Goal: Information Seeking & Learning: Find contact information

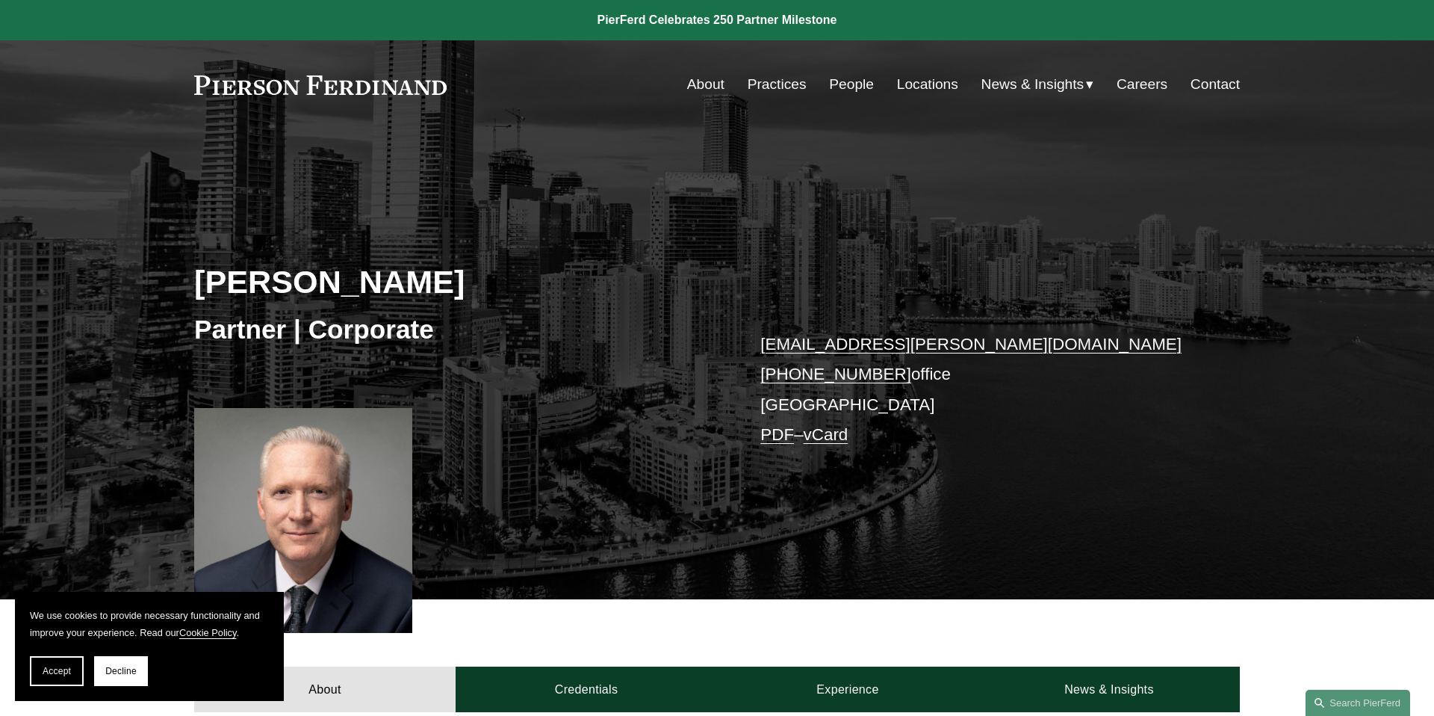
scroll to position [61, 0]
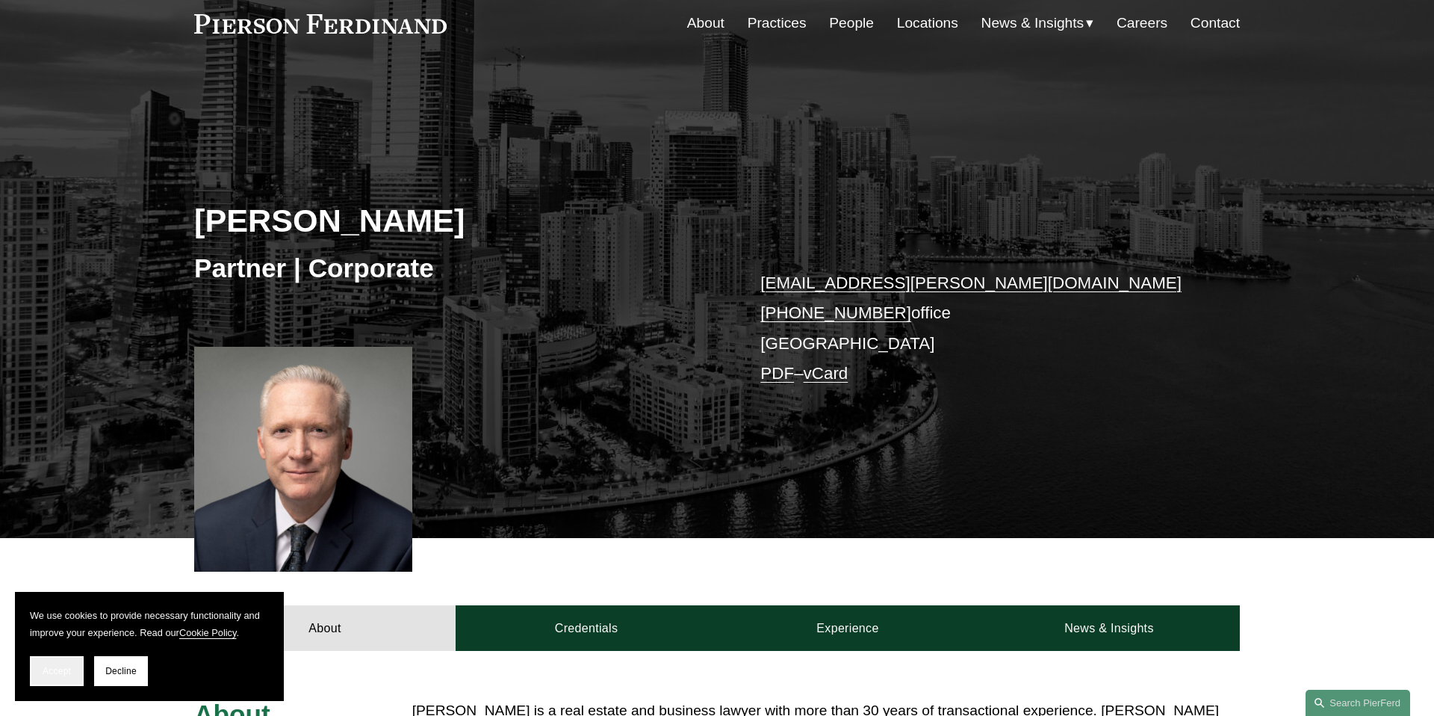
click at [60, 679] on button "Accept" at bounding box center [57, 671] width 54 height 30
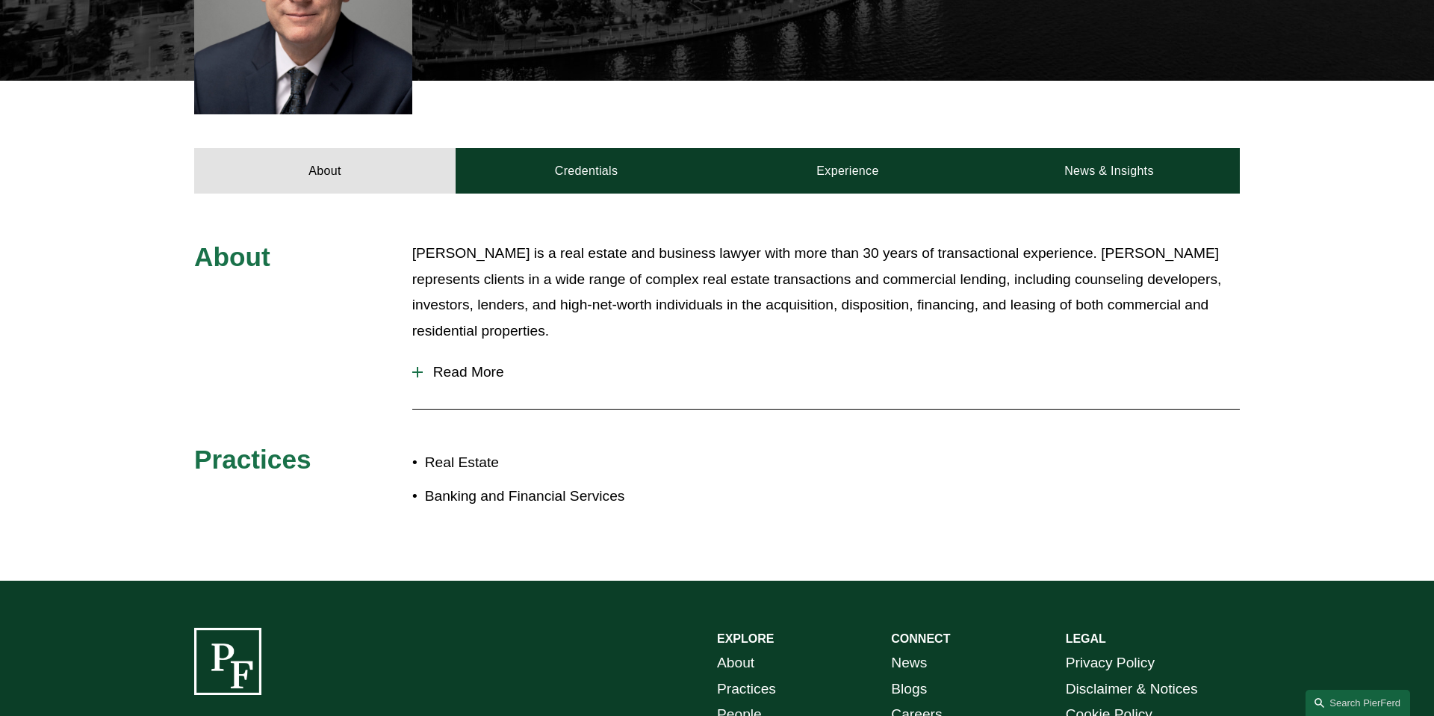
scroll to position [587, 0]
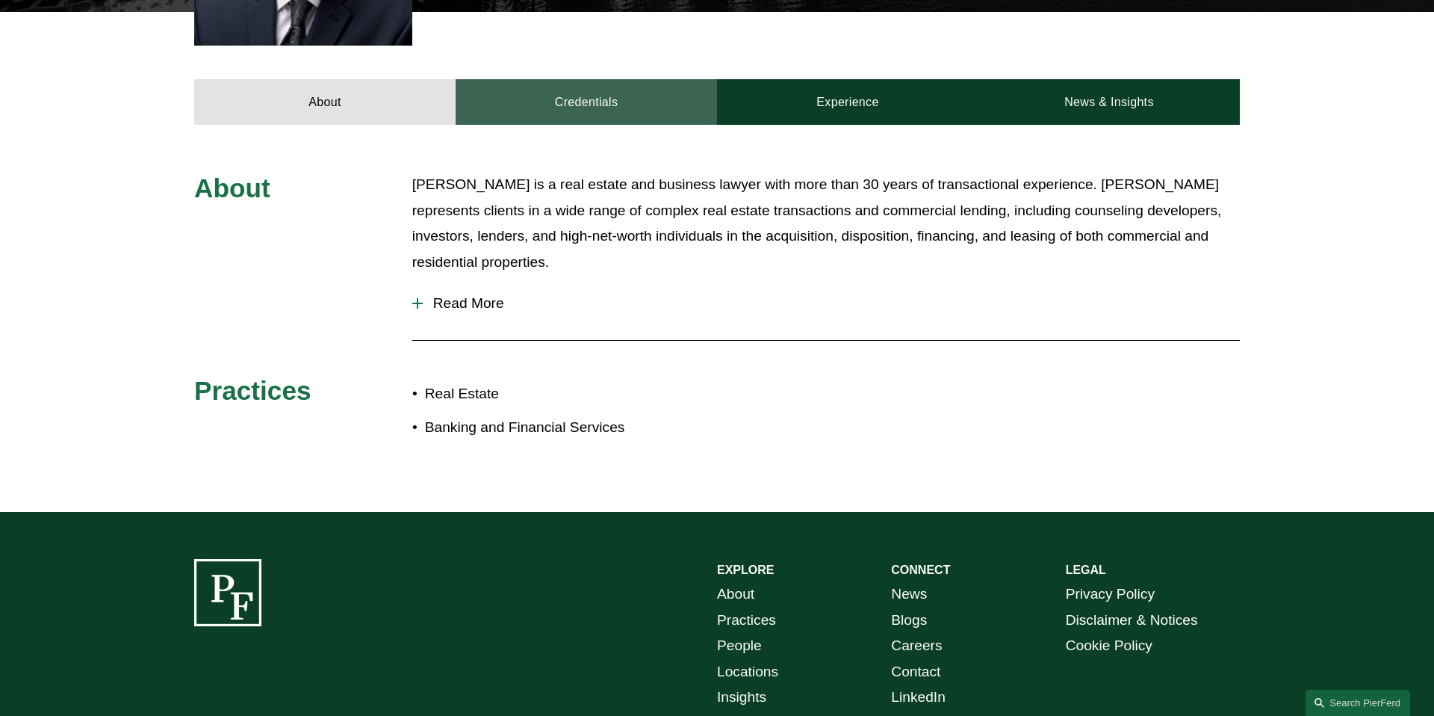
click at [552, 94] on link "Credentials" at bounding box center [586, 101] width 261 height 45
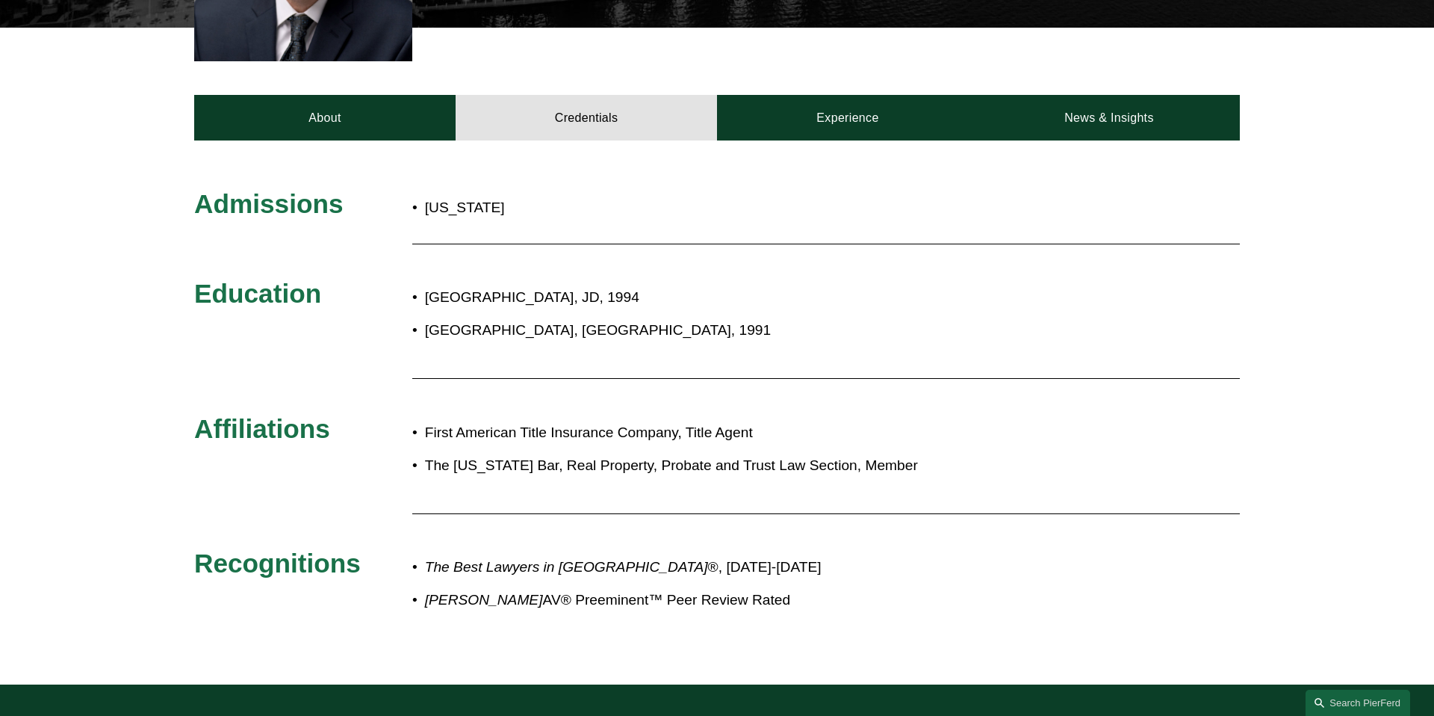
scroll to position [563, 0]
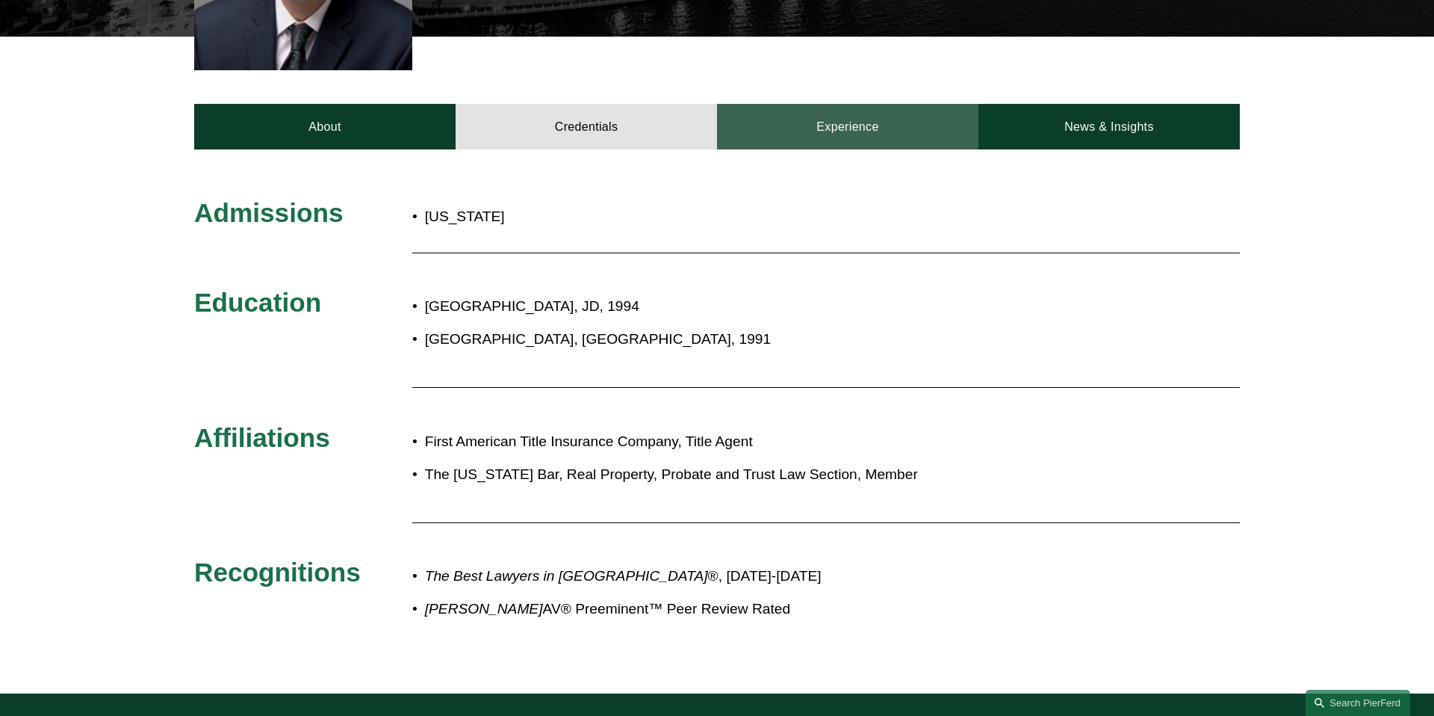
click at [832, 142] on link "Experience" at bounding box center [847, 126] width 261 height 45
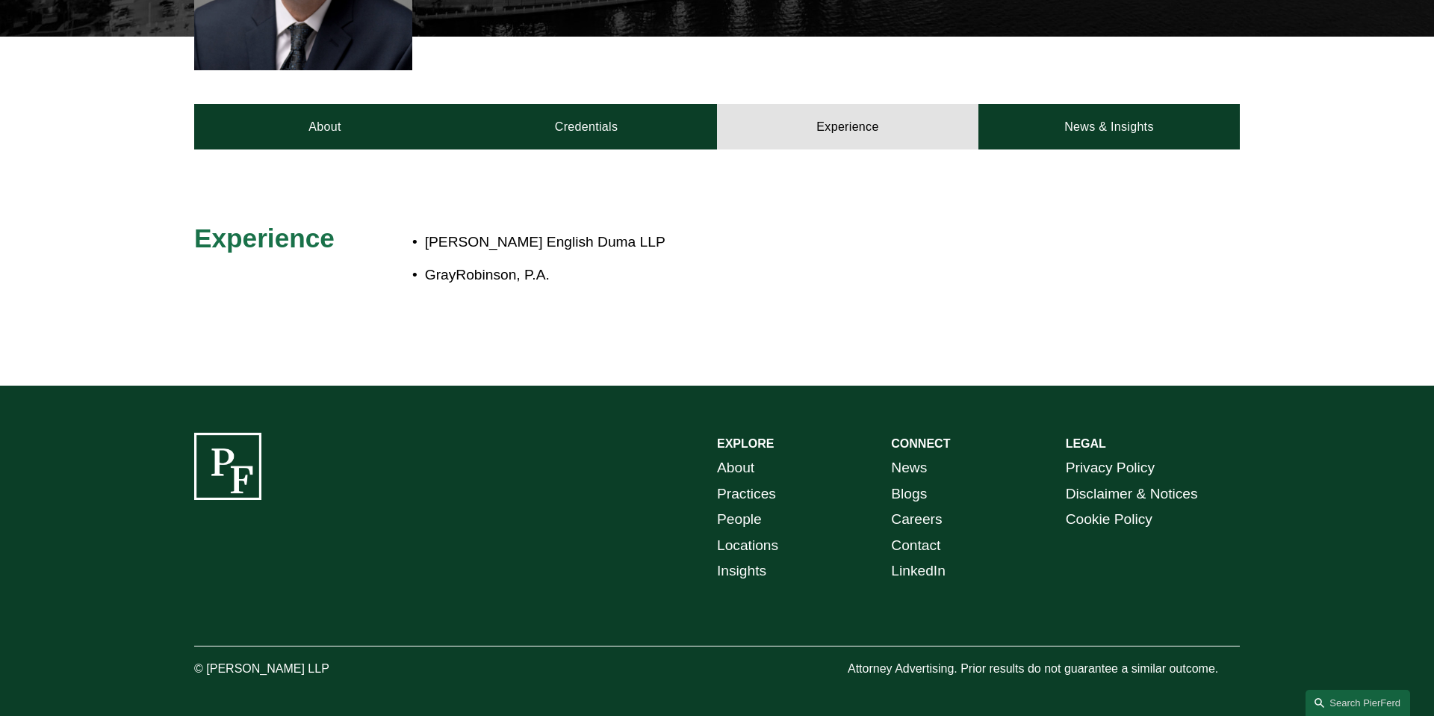
scroll to position [574, 0]
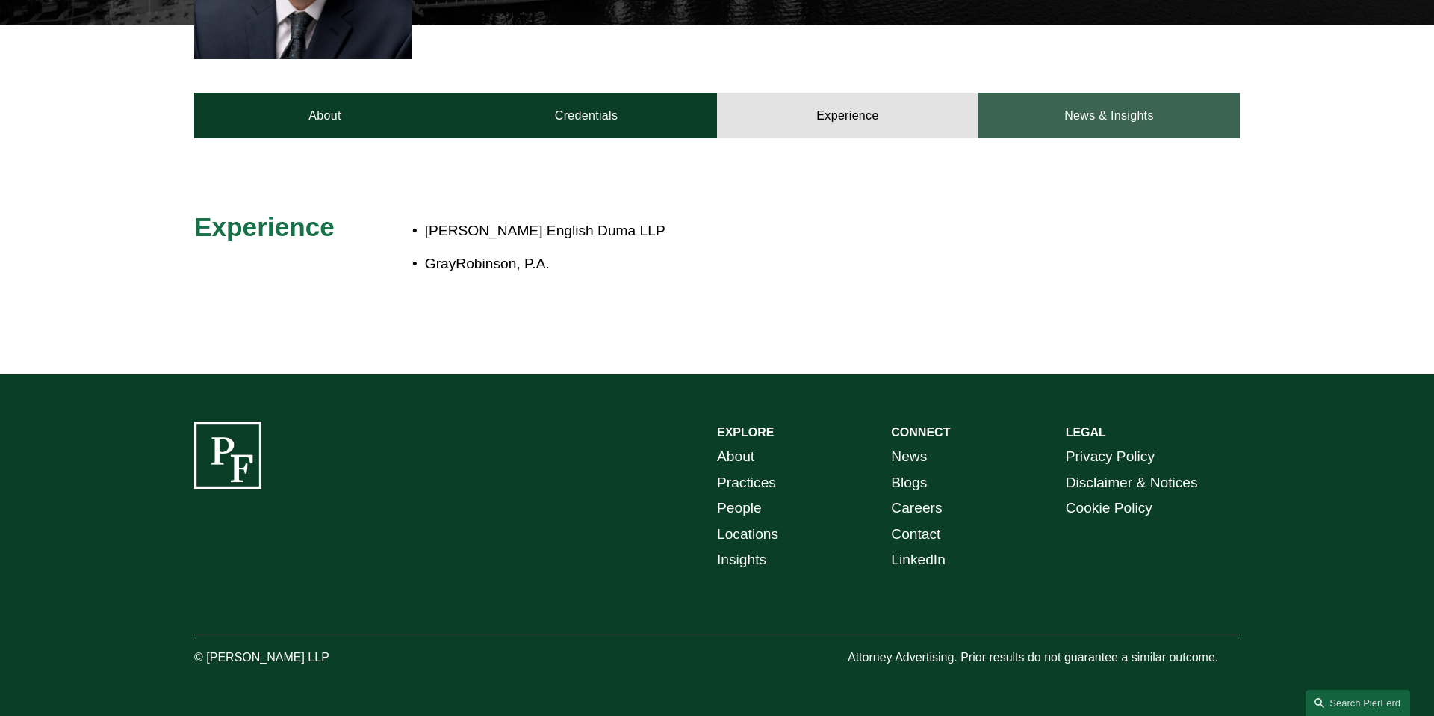
click at [1130, 114] on link "News & Insights" at bounding box center [1109, 115] width 261 height 45
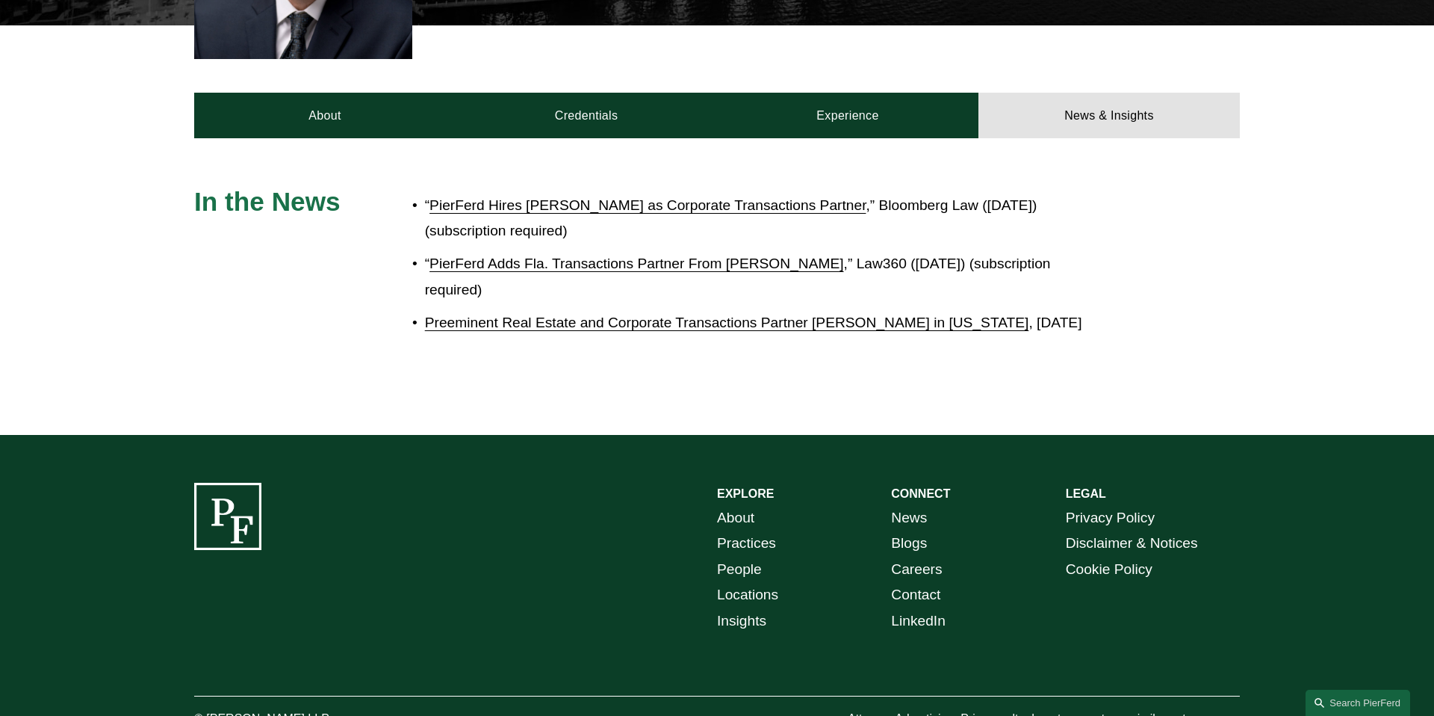
click at [563, 380] on div "“ PierFerd Hires Mark Weinberg as Corporate Transactions Partner ,” Bloomberg L…" at bounding box center [760, 286] width 697 height 202
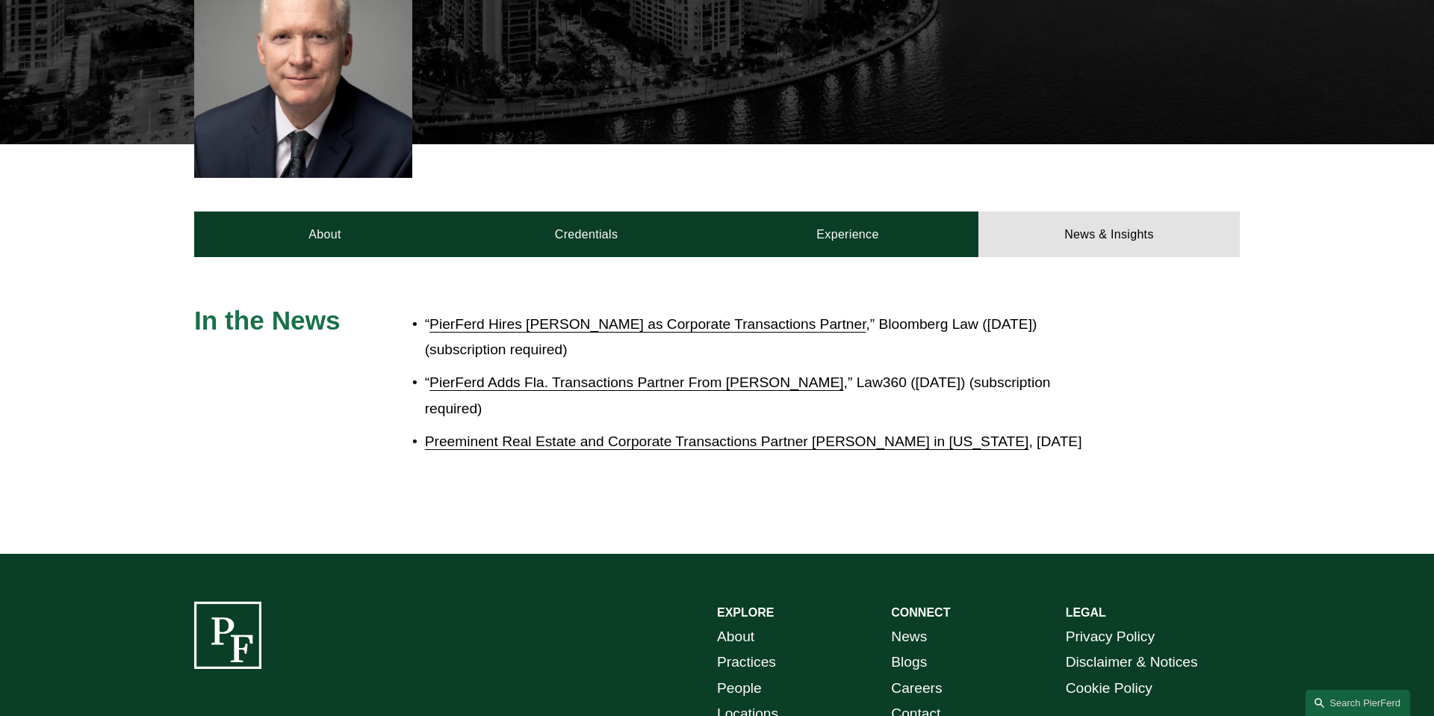
scroll to position [436, 0]
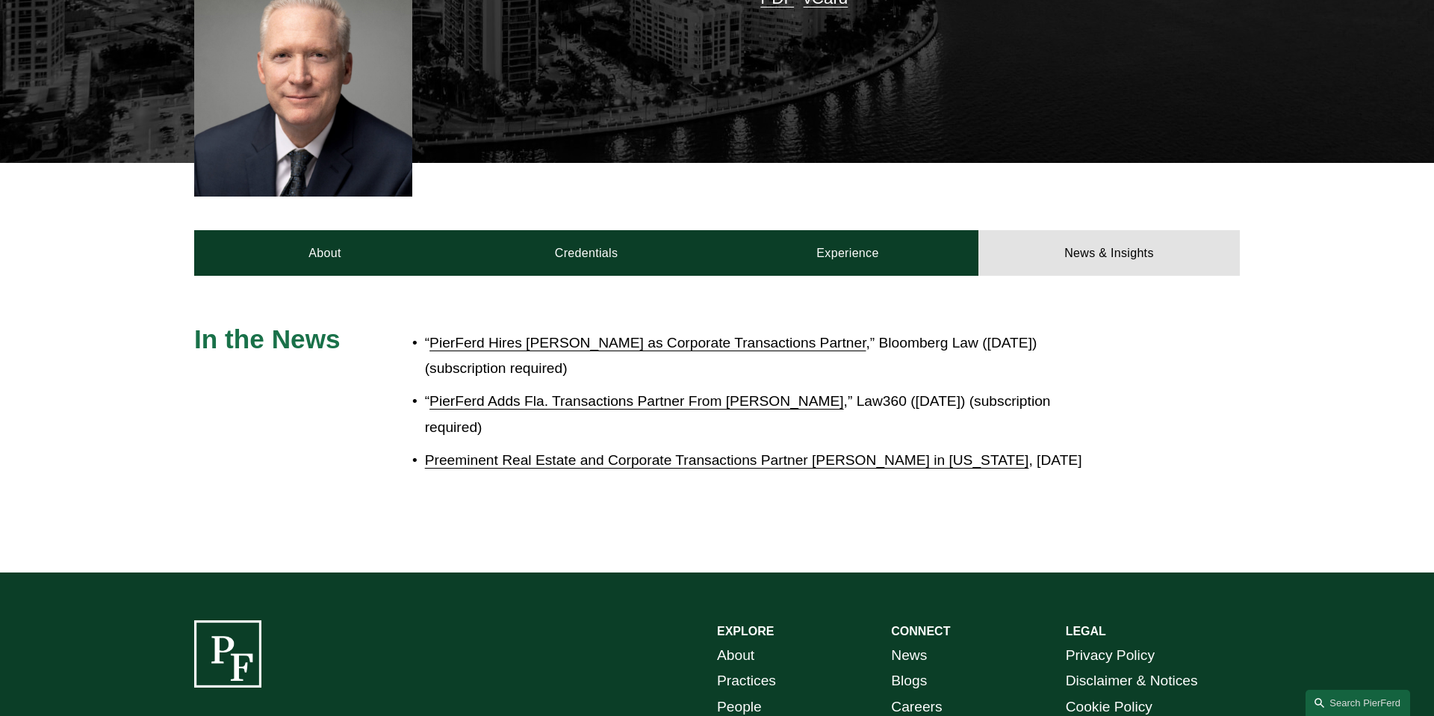
click at [604, 225] on div "About Credentials Experience News & Insights" at bounding box center [717, 219] width 1434 height 112
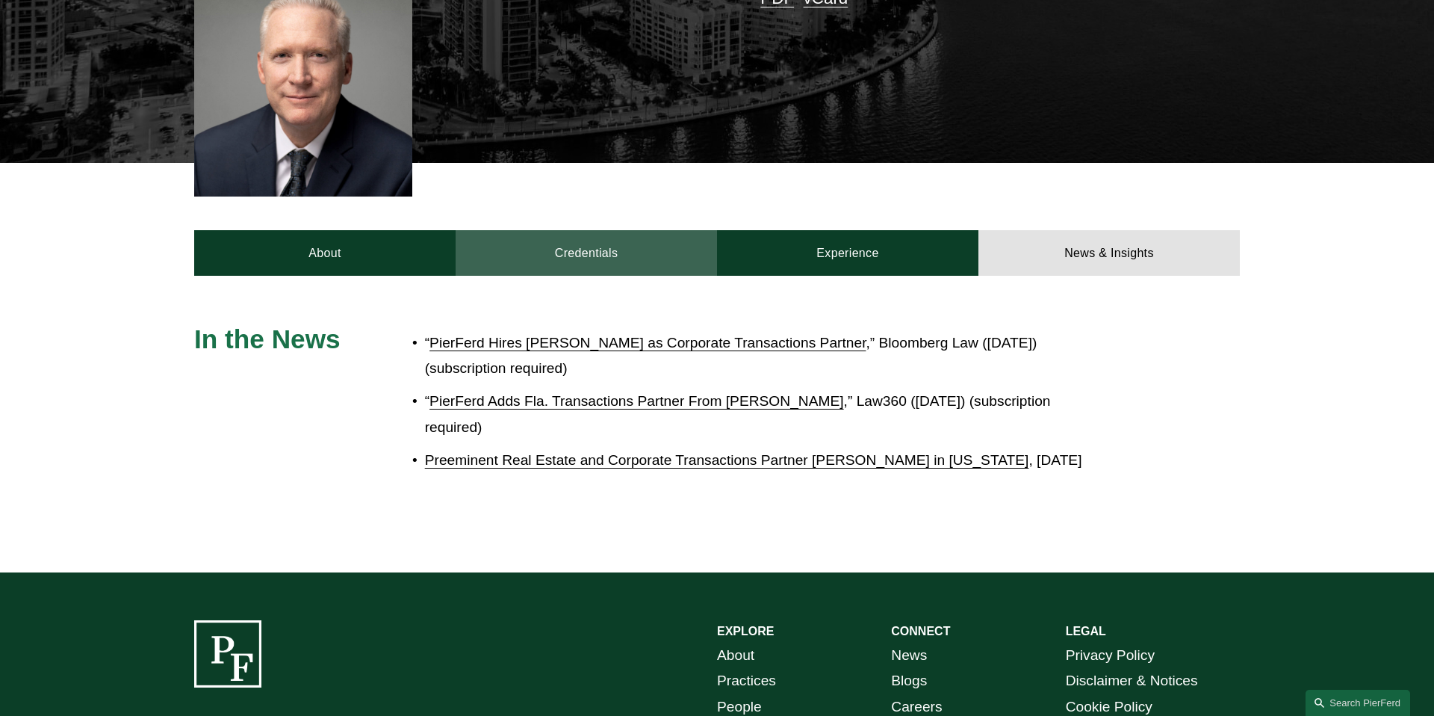
click at [604, 241] on link "Credentials" at bounding box center [586, 252] width 261 height 45
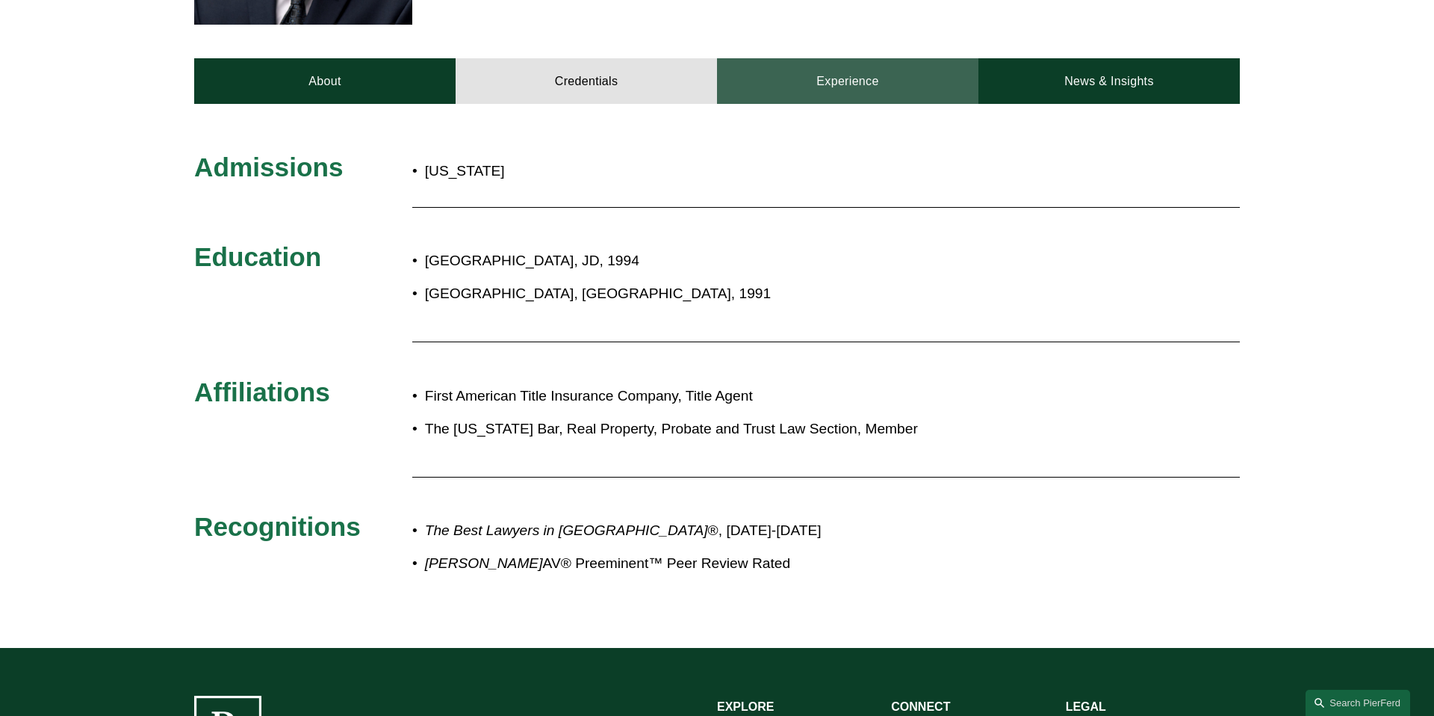
click at [800, 95] on link "Experience" at bounding box center [847, 80] width 261 height 45
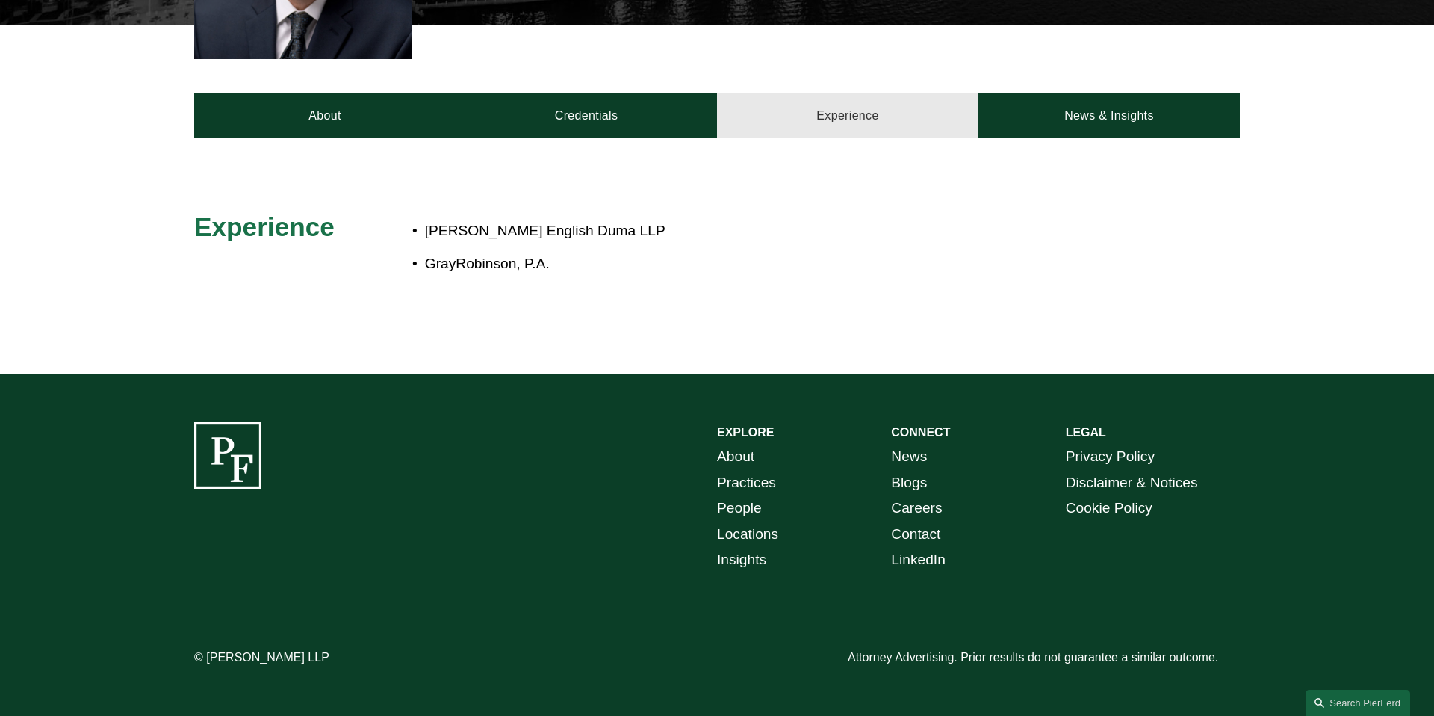
scroll to position [574, 0]
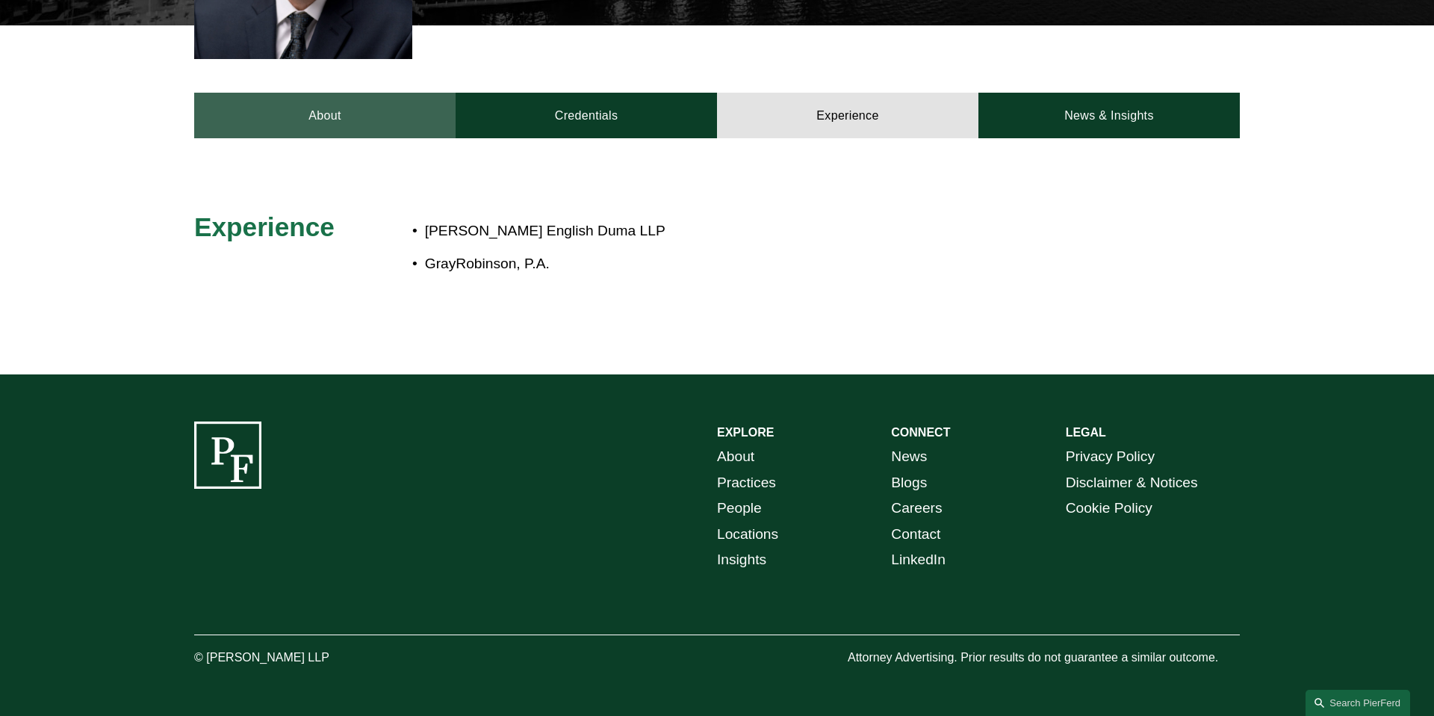
click at [329, 129] on link "About" at bounding box center [324, 115] width 261 height 45
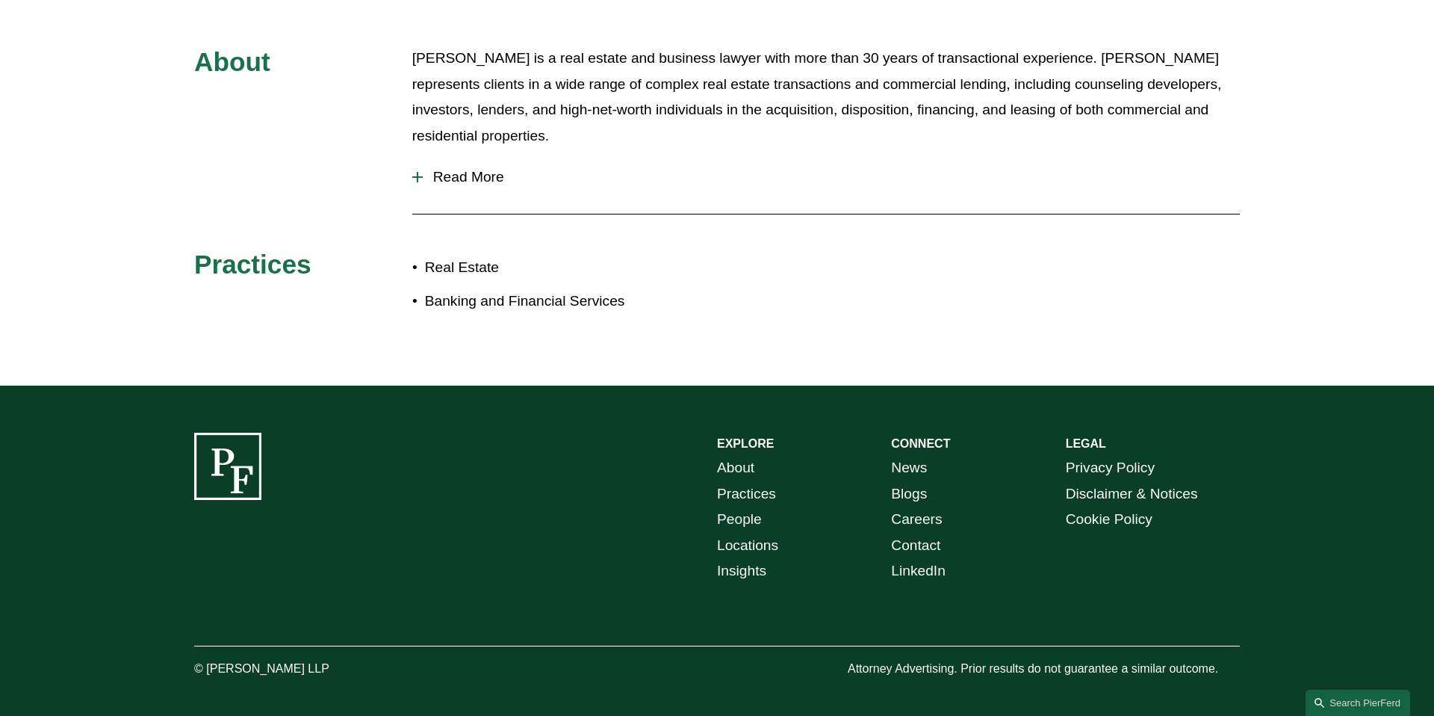
scroll to position [725, 0]
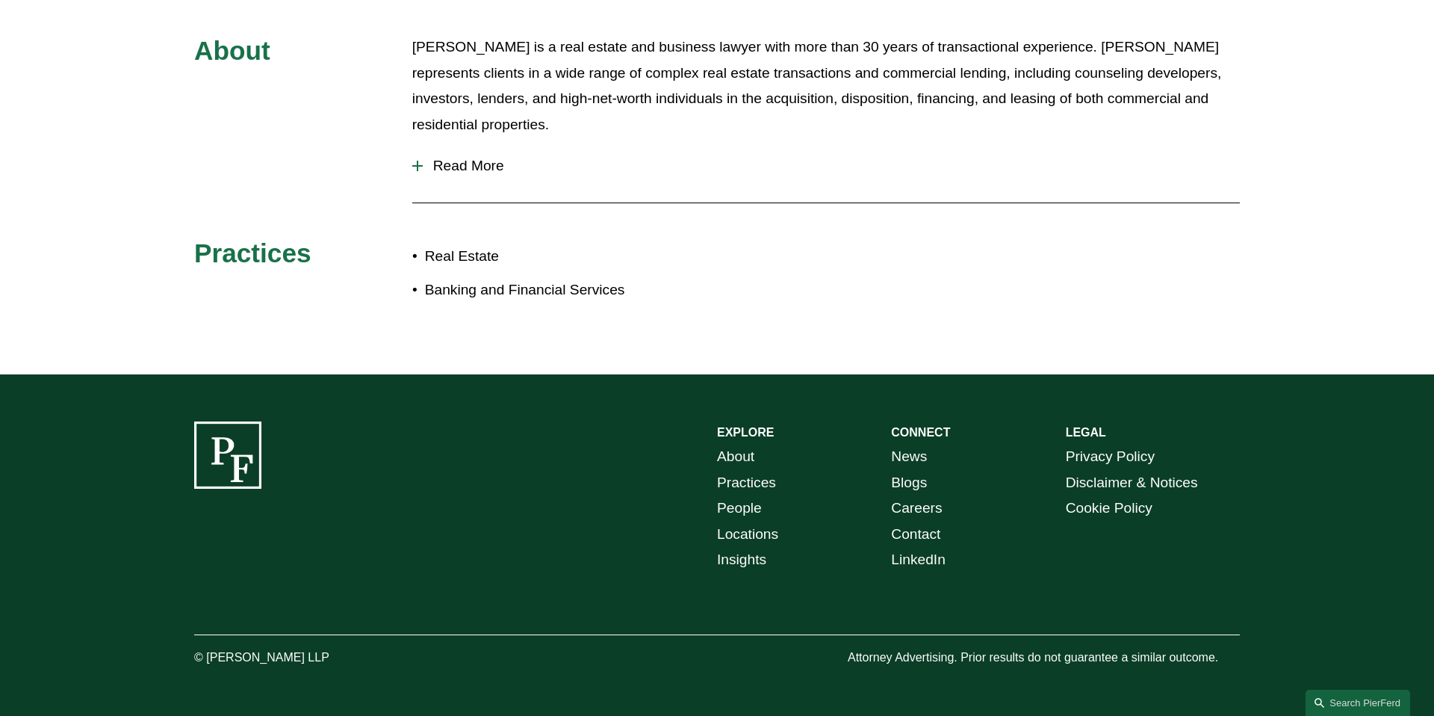
click at [462, 166] on span "Read More" at bounding box center [831, 166] width 817 height 16
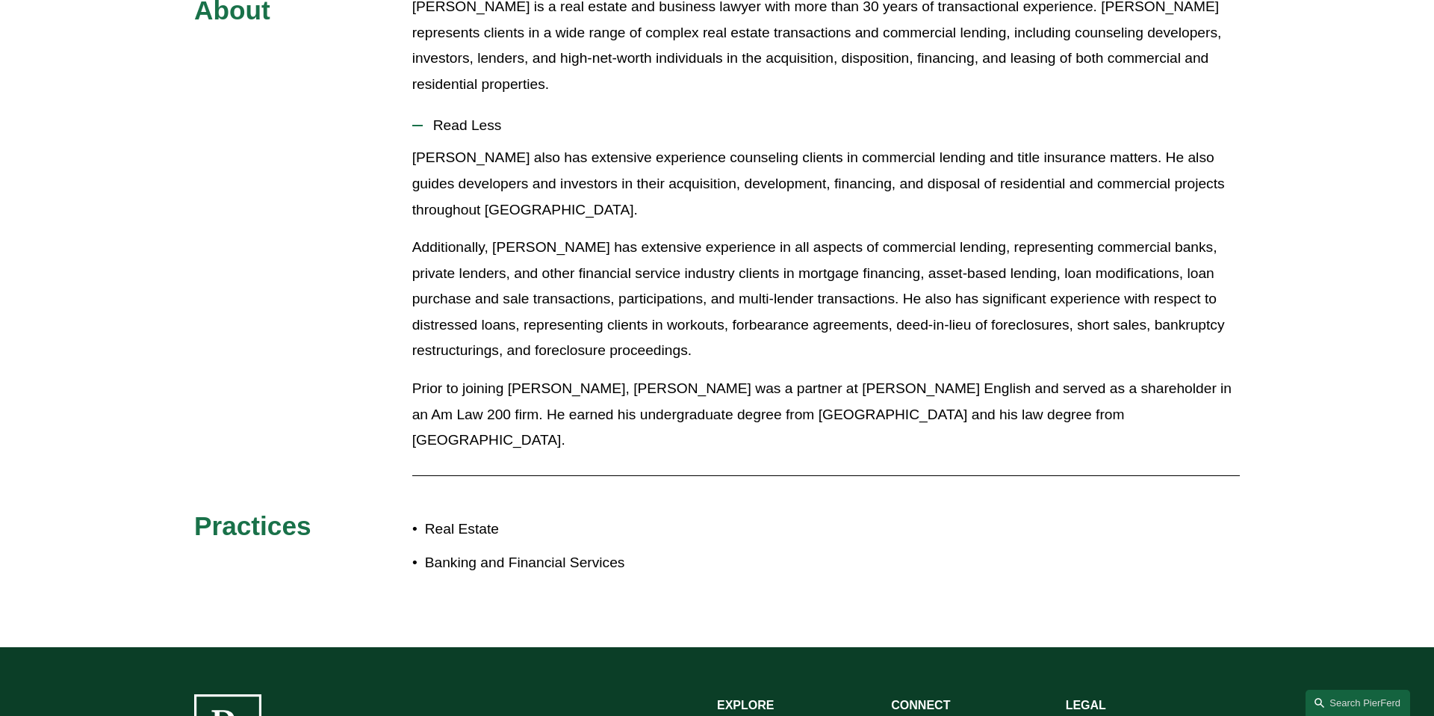
scroll to position [814, 0]
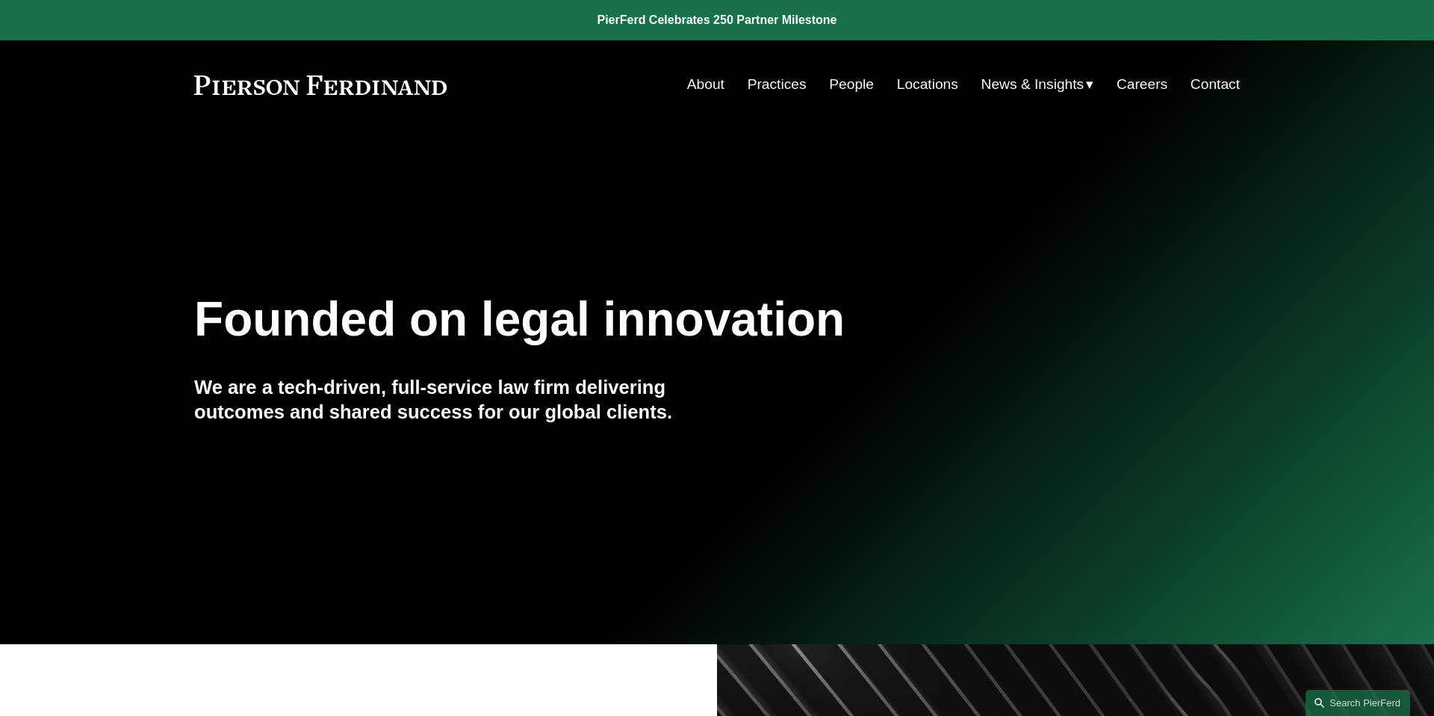
click at [787, 89] on link "Practices" at bounding box center [777, 84] width 59 height 28
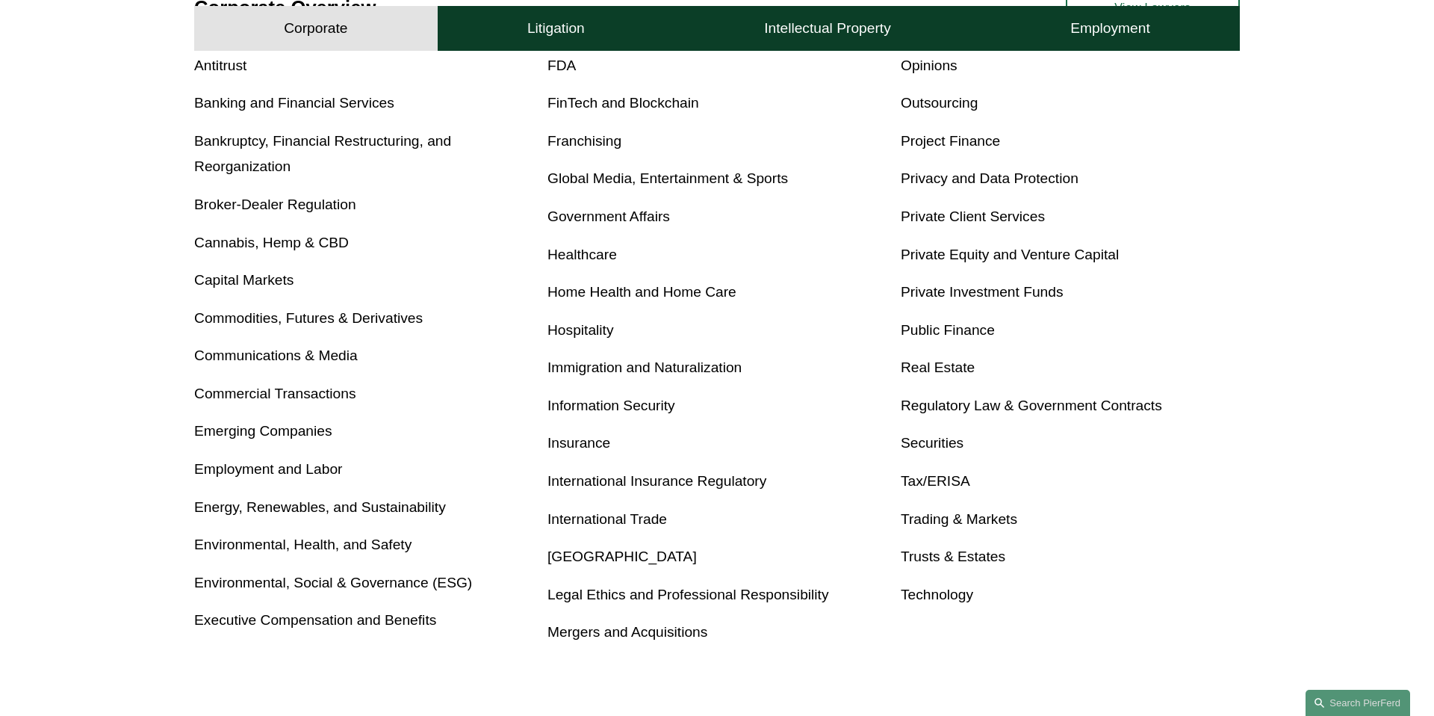
scroll to position [649, 0]
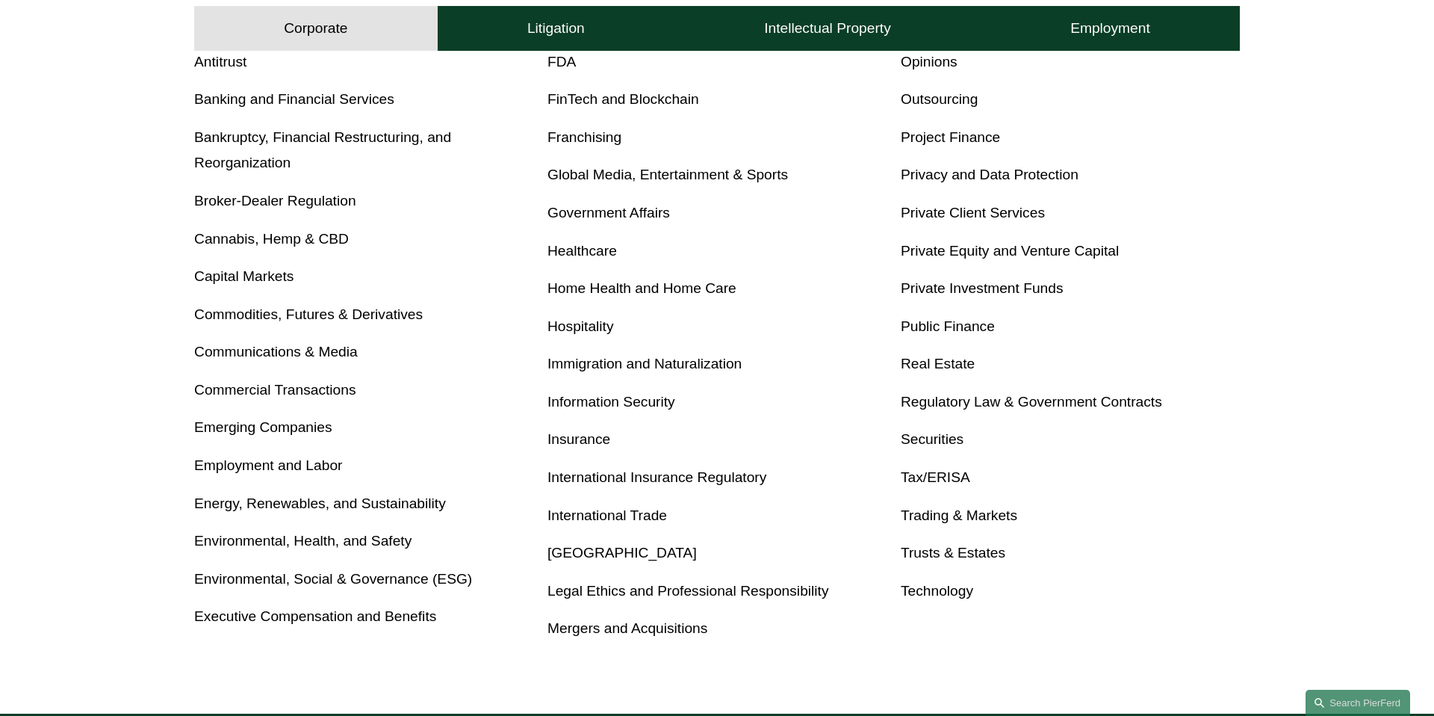
click at [934, 469] on link "Tax/ERISA" at bounding box center [935, 477] width 69 height 16
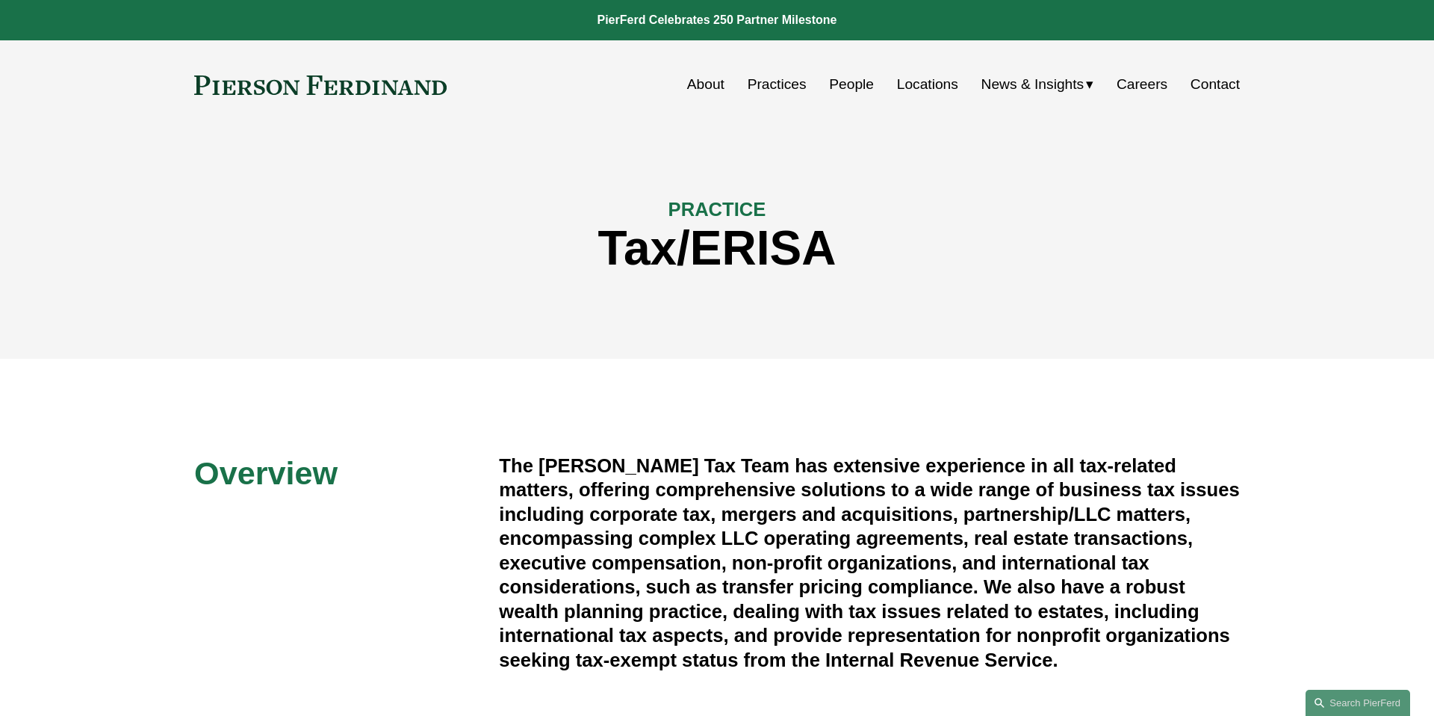
click at [838, 84] on link "People" at bounding box center [851, 84] width 45 height 28
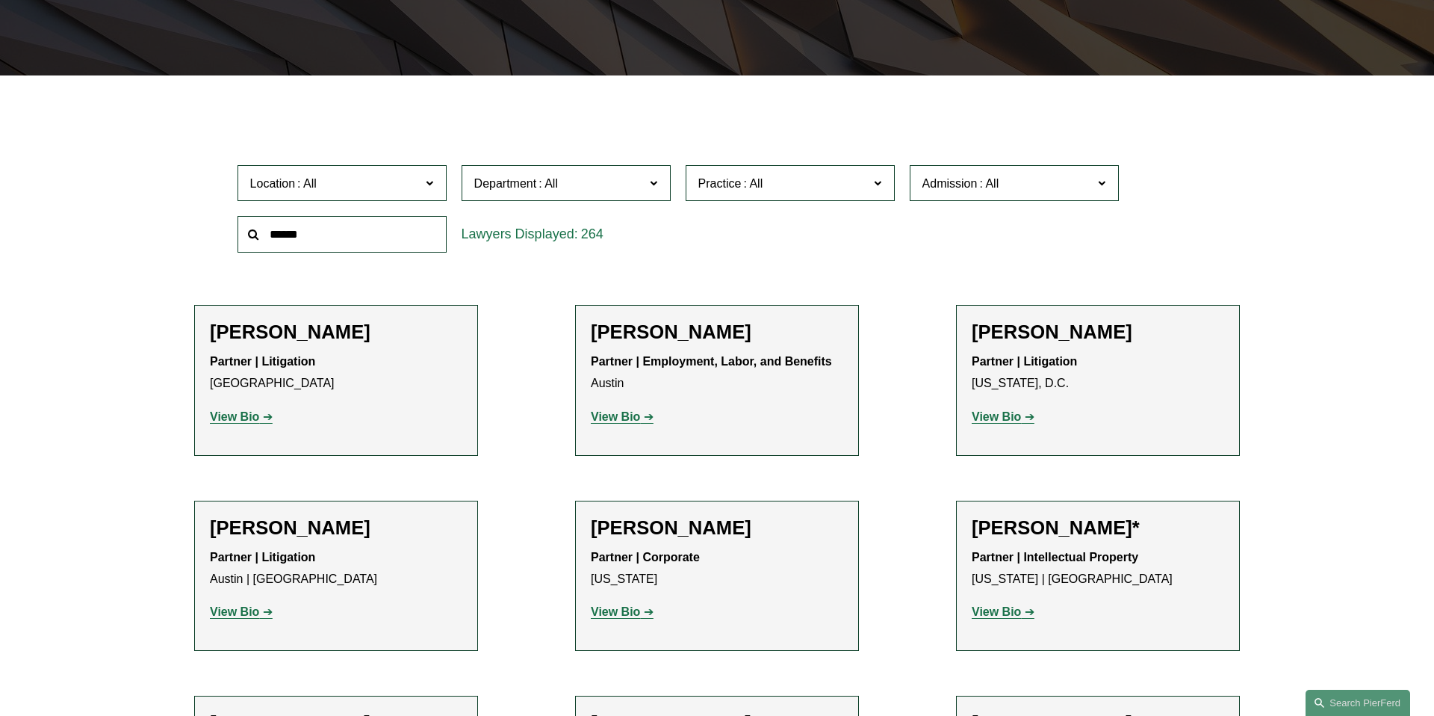
scroll to position [403, 0]
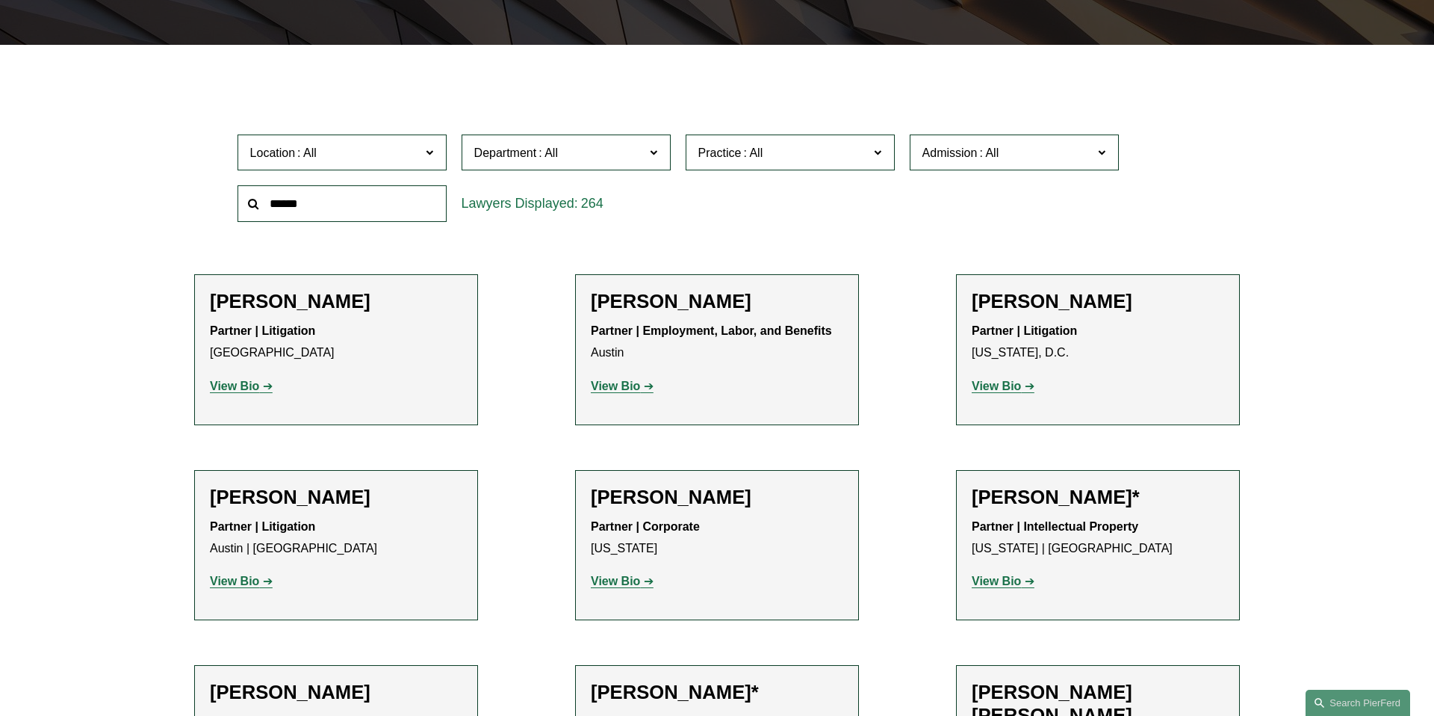
click at [409, 161] on span "Location" at bounding box center [335, 153] width 171 height 20
click at [0, 0] on link "[GEOGRAPHIC_DATA]" at bounding box center [0, 0] width 0 height 0
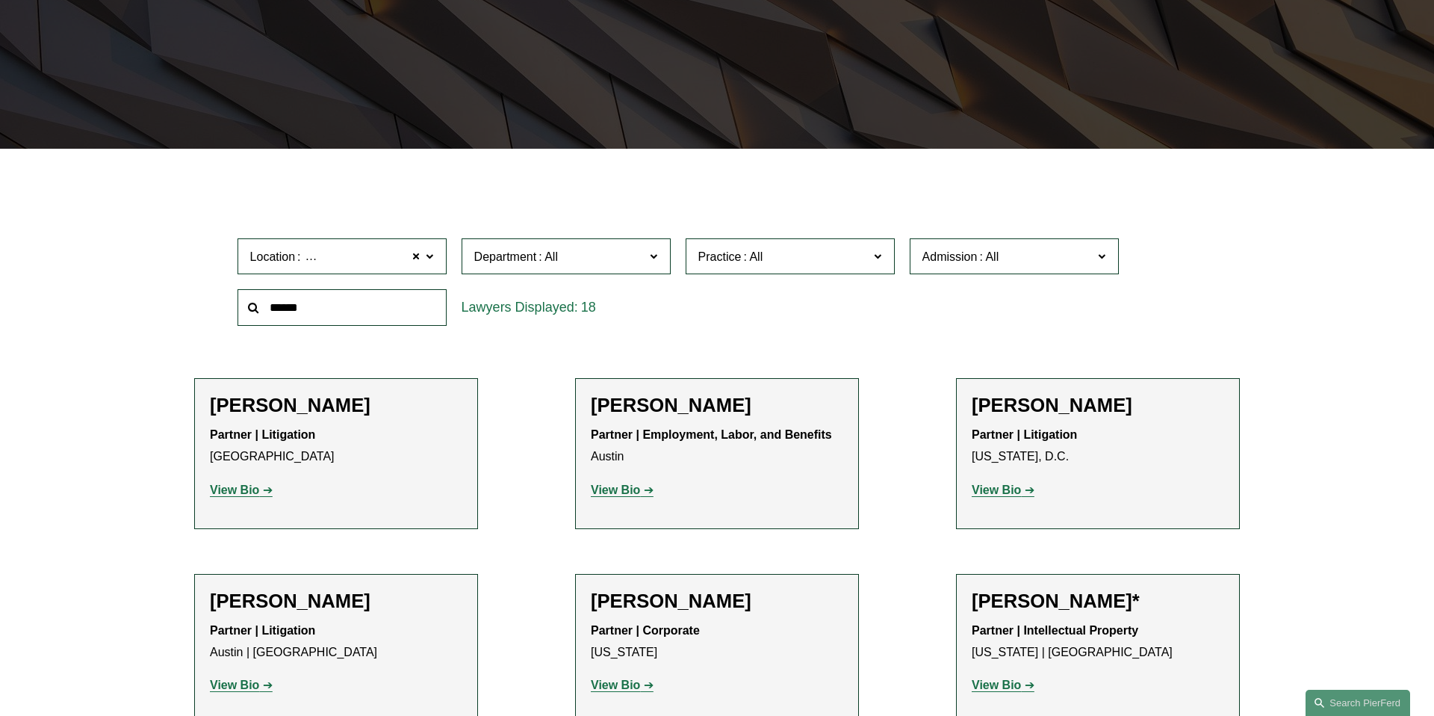
scroll to position [299, 0]
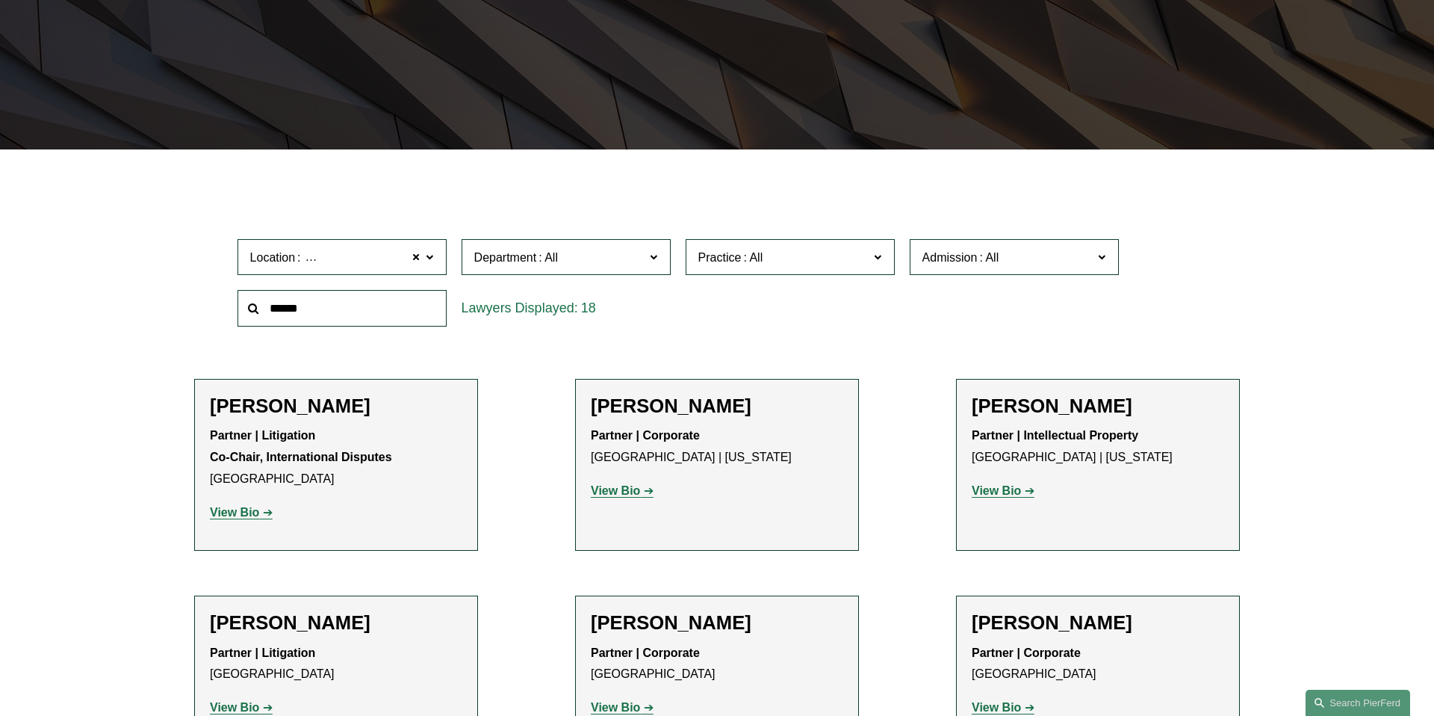
click at [615, 256] on span "Department" at bounding box center [559, 257] width 171 height 20
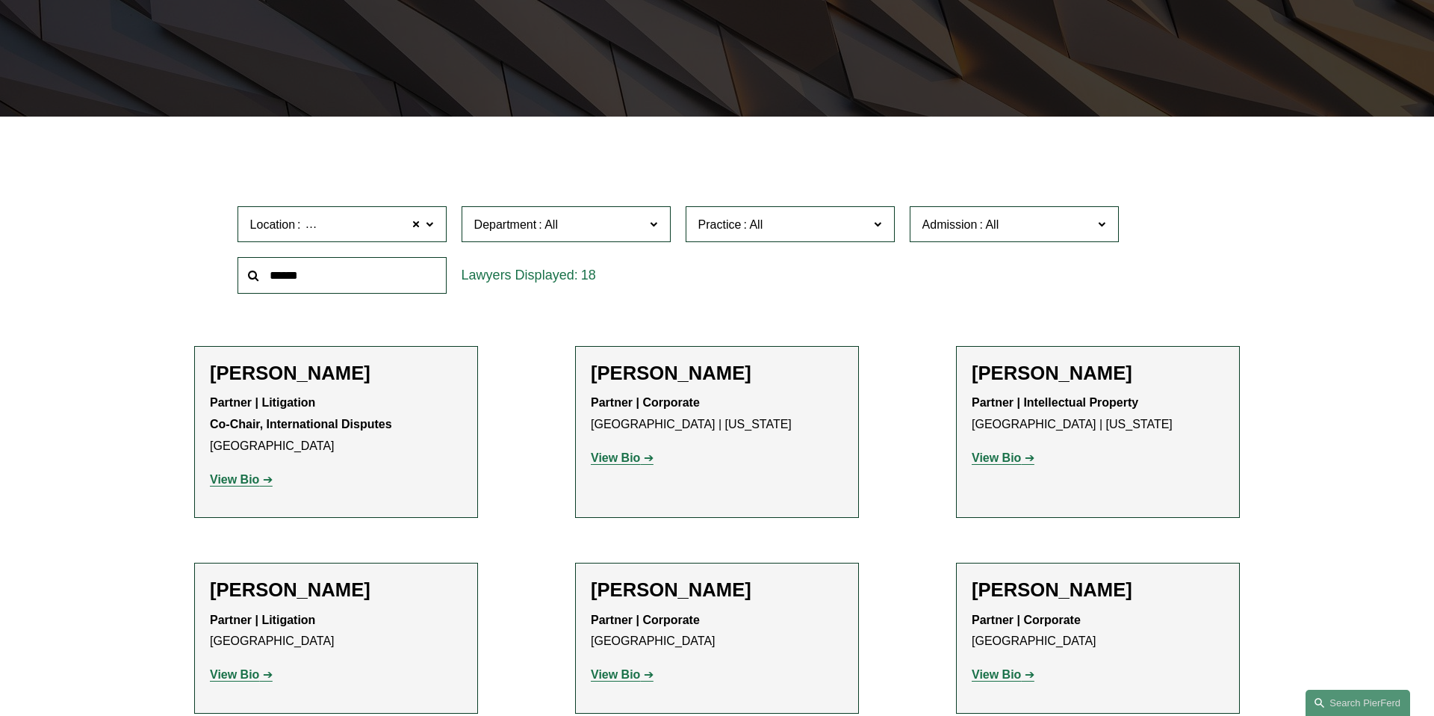
scroll to position [336, 0]
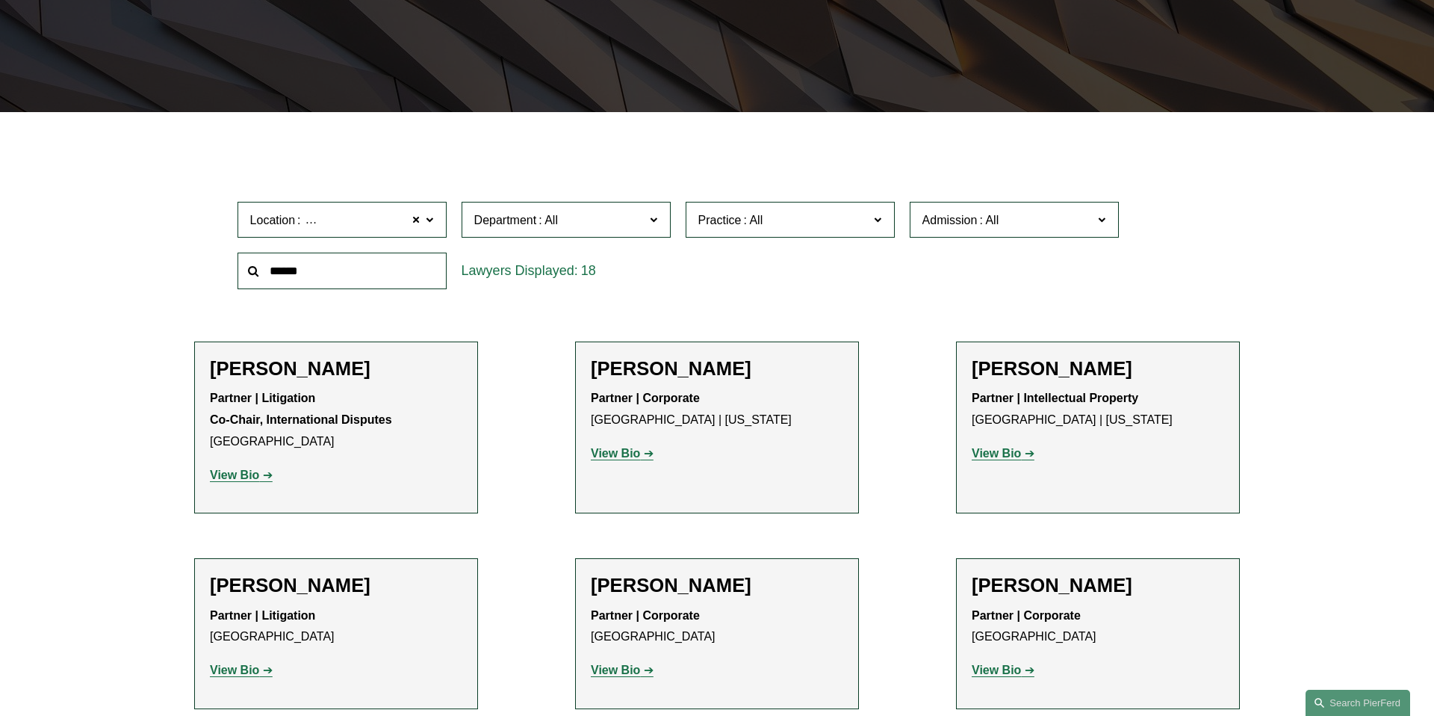
click at [426, 219] on span at bounding box center [429, 218] width 7 height 19
click at [0, 0] on link "New York" at bounding box center [0, 0] width 0 height 0
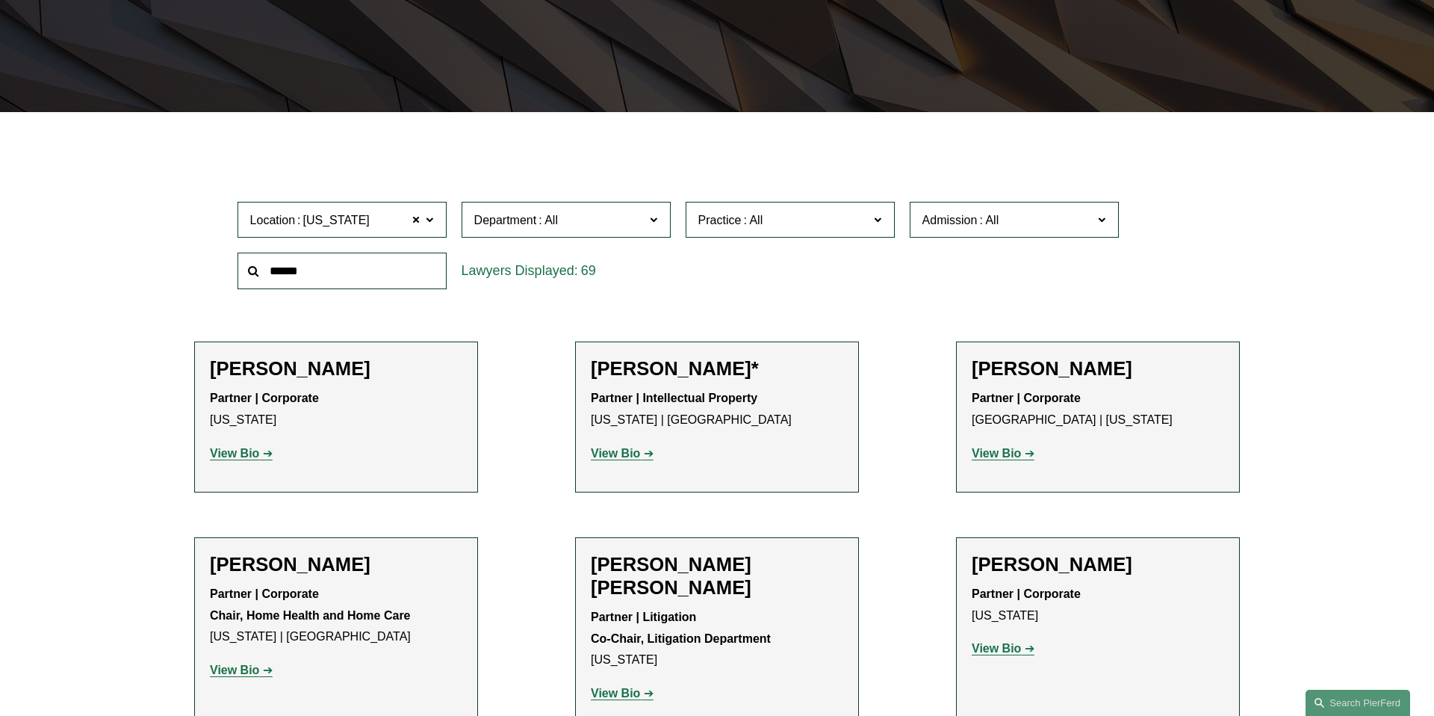
click at [580, 226] on span "Department" at bounding box center [559, 220] width 171 height 20
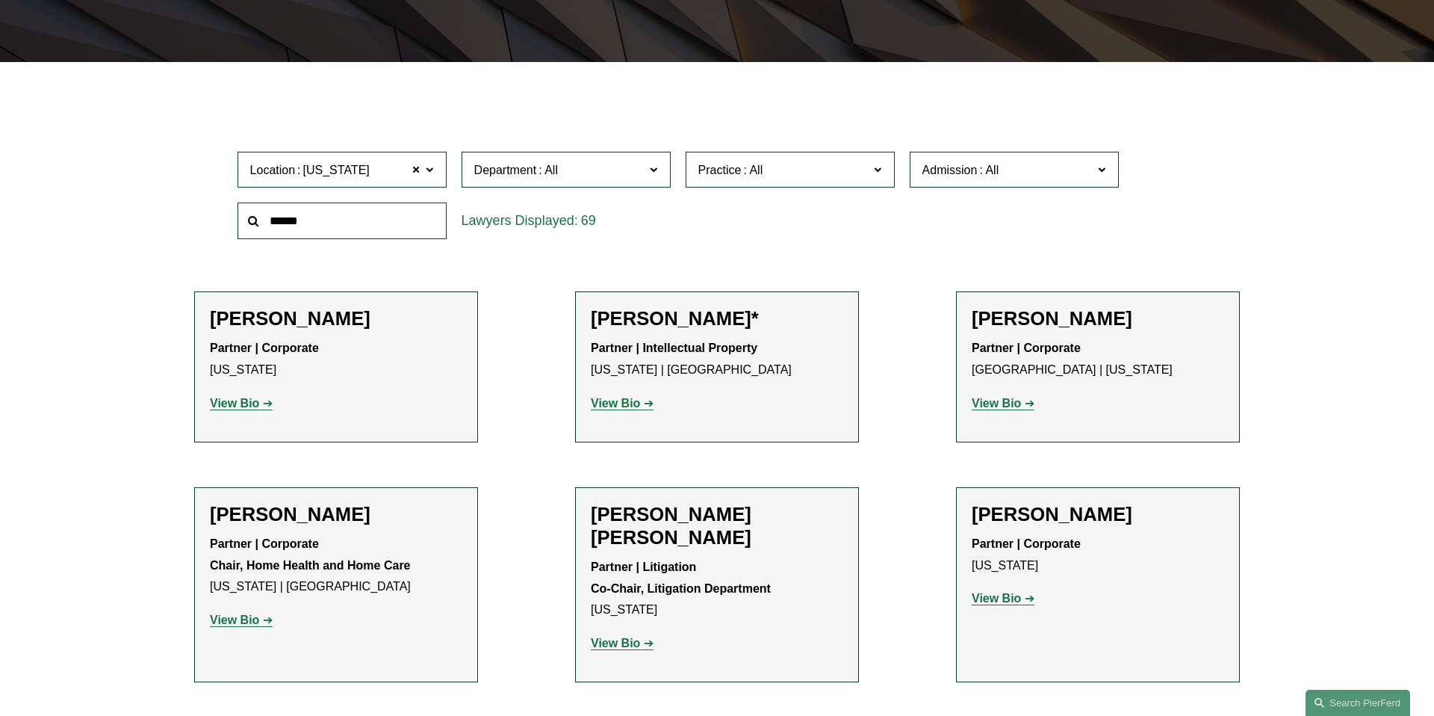
scroll to position [354, 0]
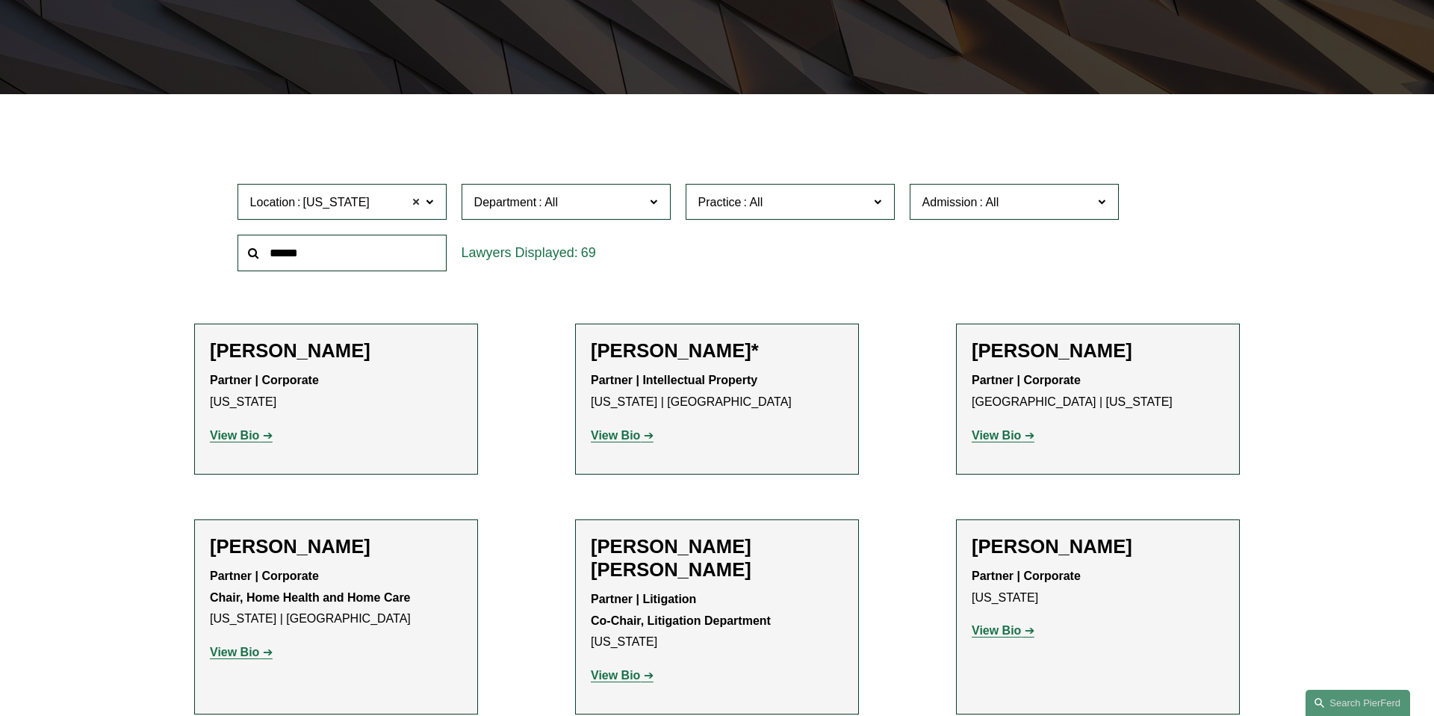
click at [413, 204] on span at bounding box center [416, 201] width 9 height 19
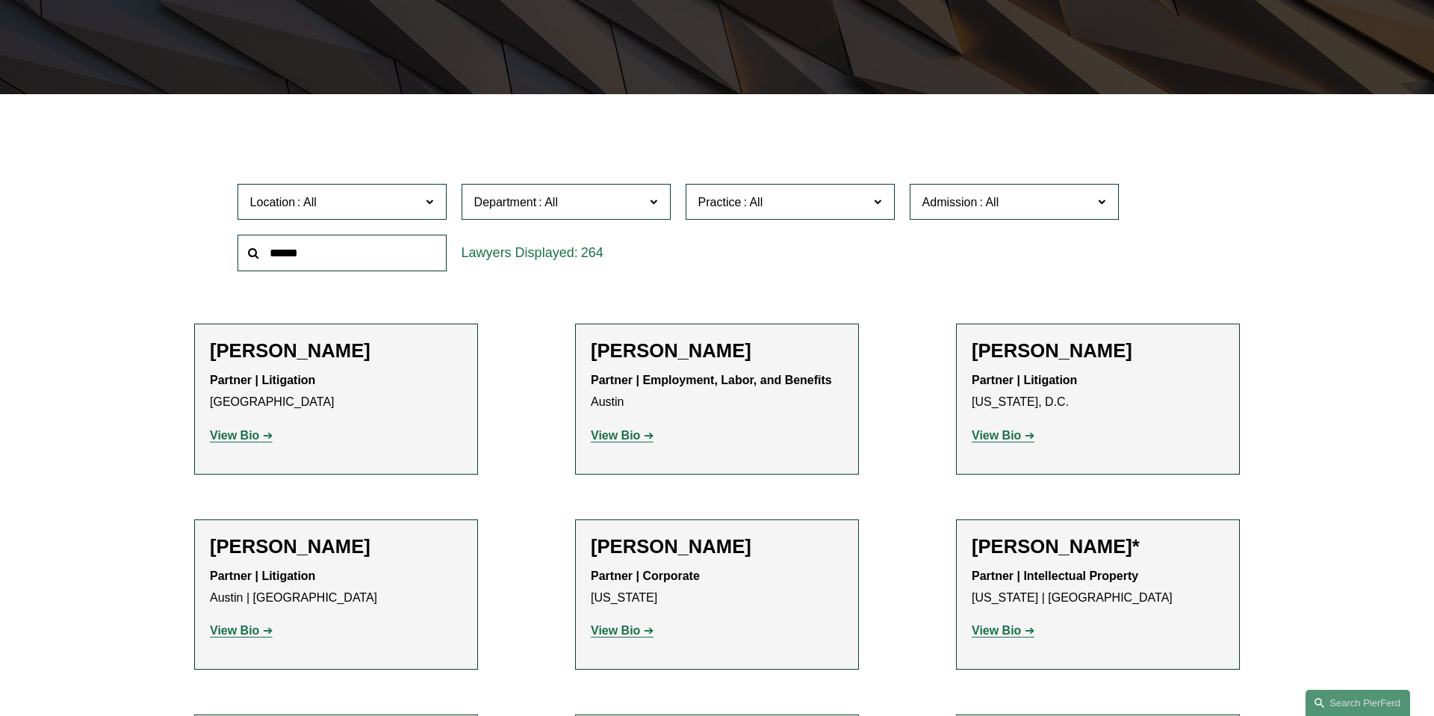
click at [413, 190] on label "Location" at bounding box center [342, 202] width 209 height 37
click at [0, 0] on link "Miami" at bounding box center [0, 0] width 0 height 0
click at [613, 200] on span "Department" at bounding box center [559, 202] width 171 height 20
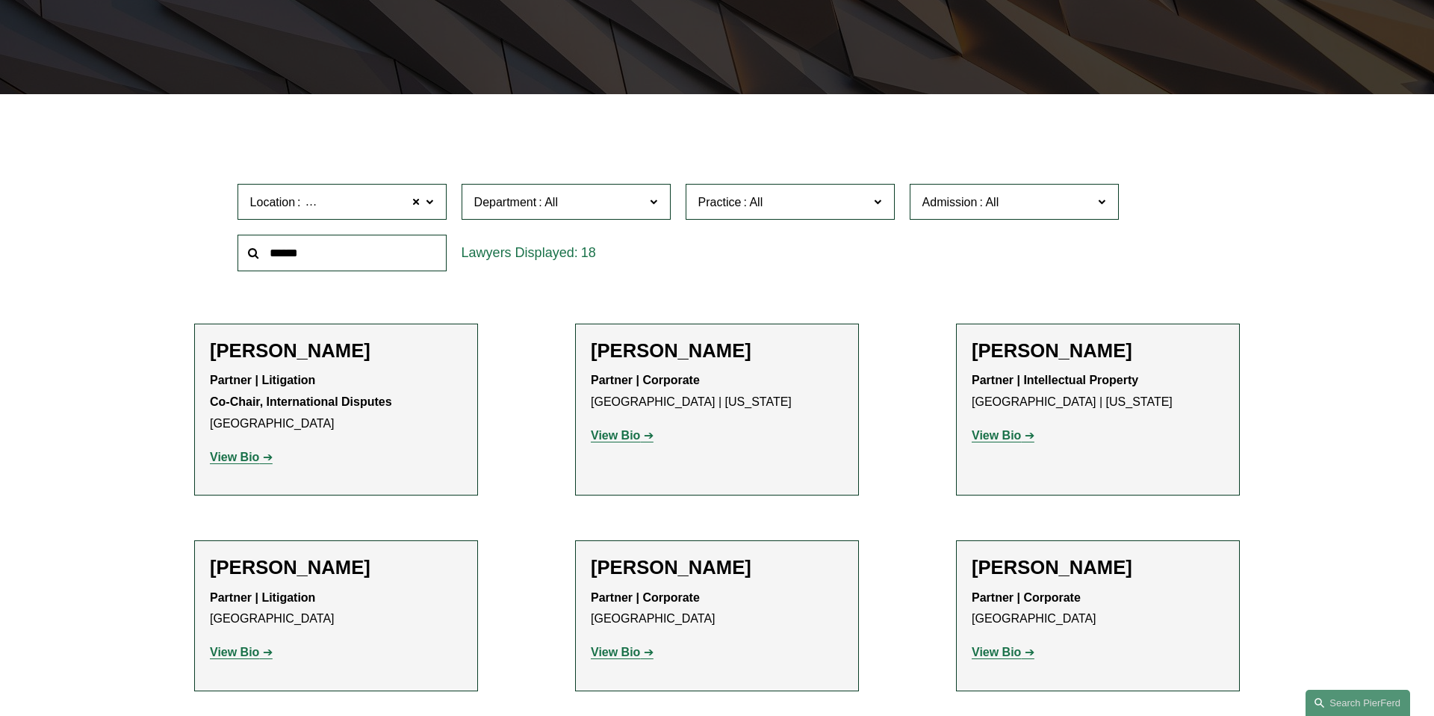
click at [0, 0] on link "Corporate" at bounding box center [0, 0] width 0 height 0
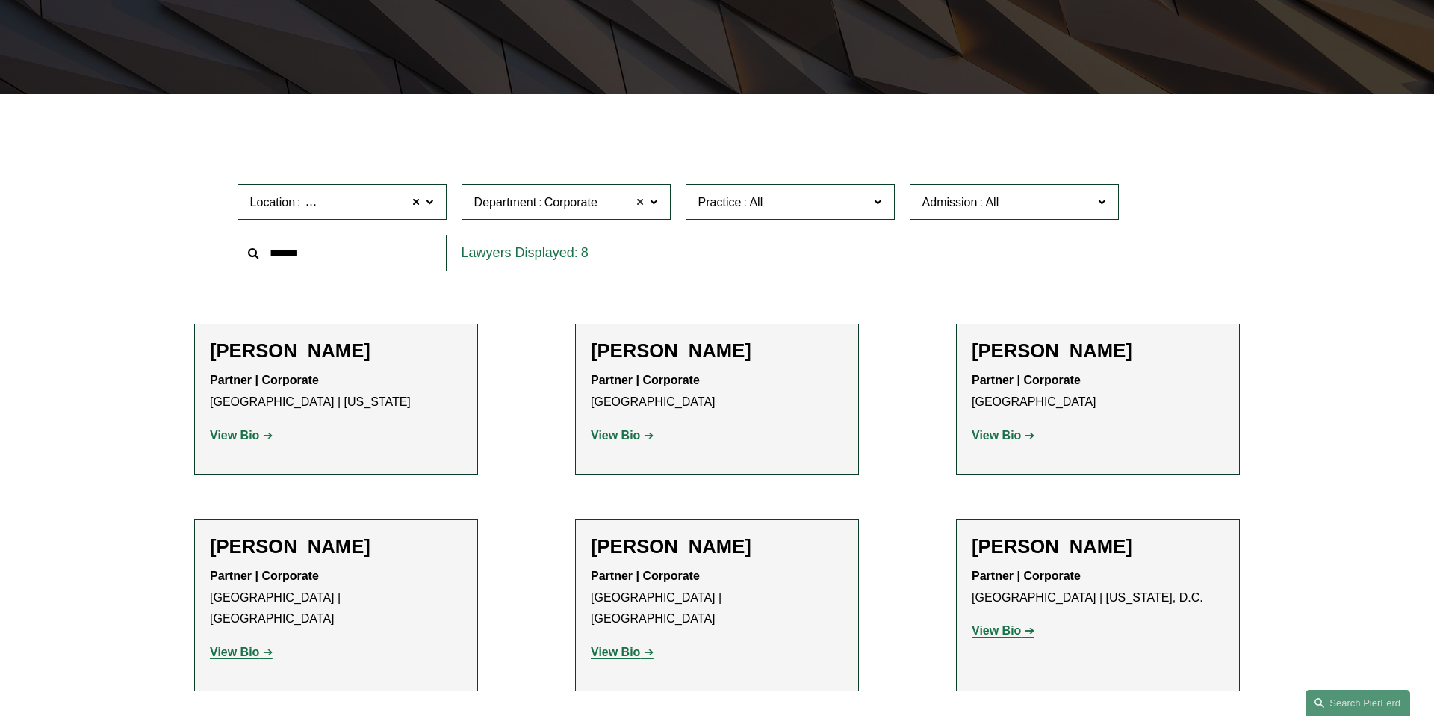
click at [638, 201] on span at bounding box center [641, 201] width 9 height 19
click at [737, 196] on span "Practice" at bounding box center [720, 202] width 43 height 13
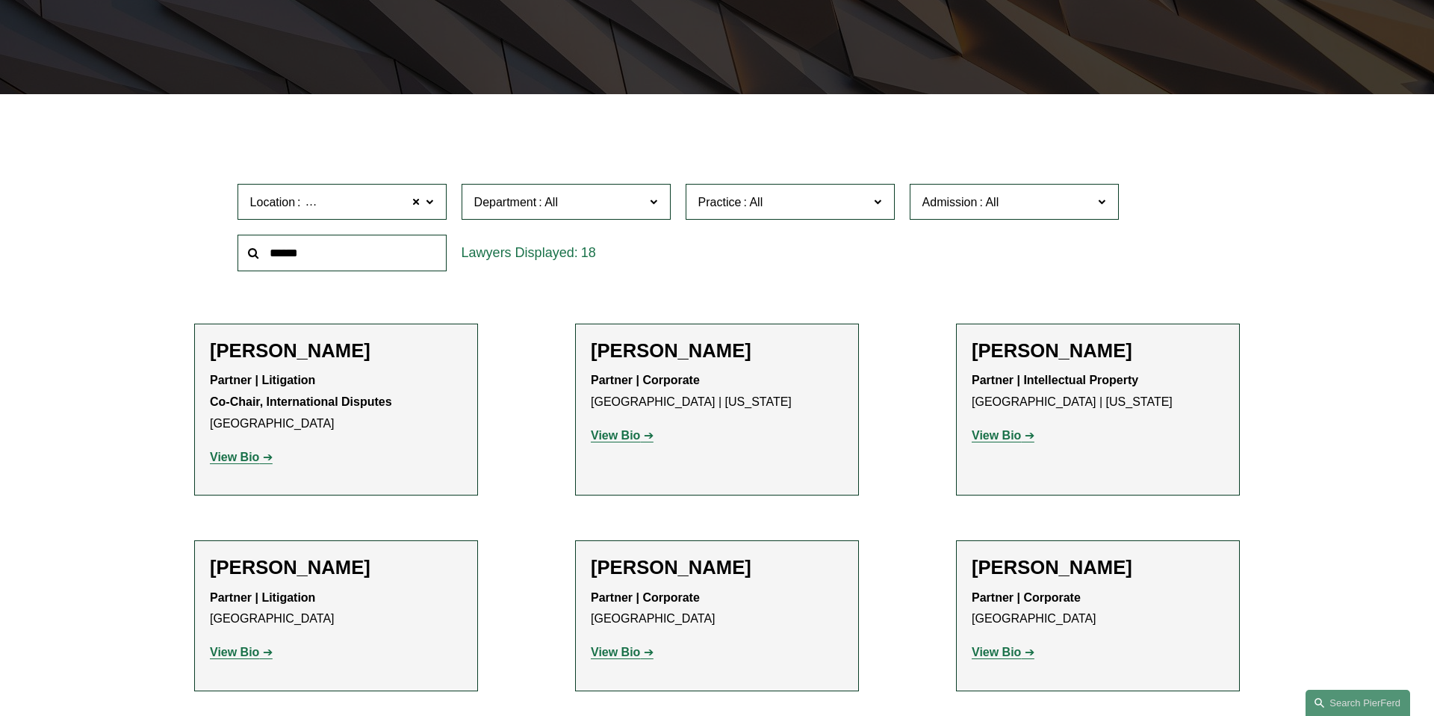
scroll to position [2661, 0]
click at [0, 0] on link "Tax/ERISA" at bounding box center [0, 0] width 0 height 0
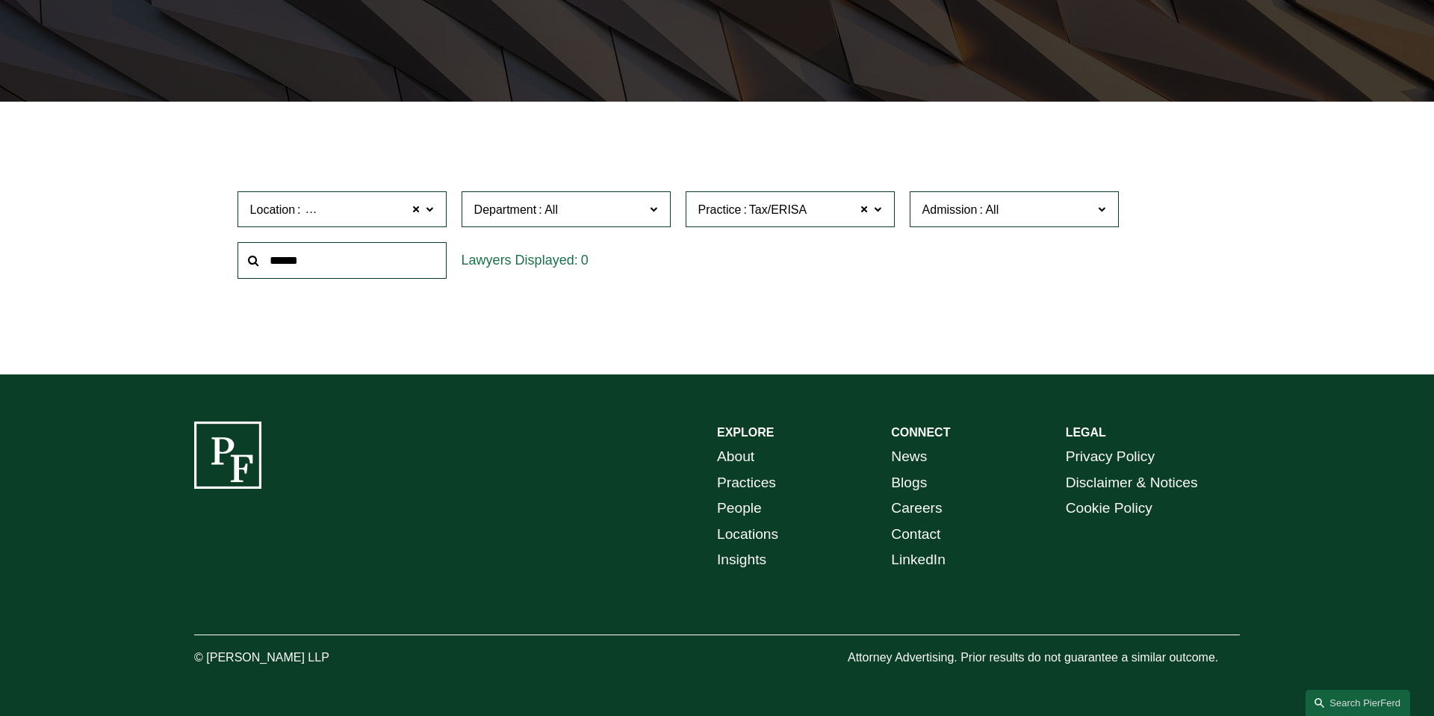
click at [409, 209] on span "Location Miami" at bounding box center [335, 209] width 171 height 20
click at [0, 0] on link "New York" at bounding box center [0, 0] width 0 height 0
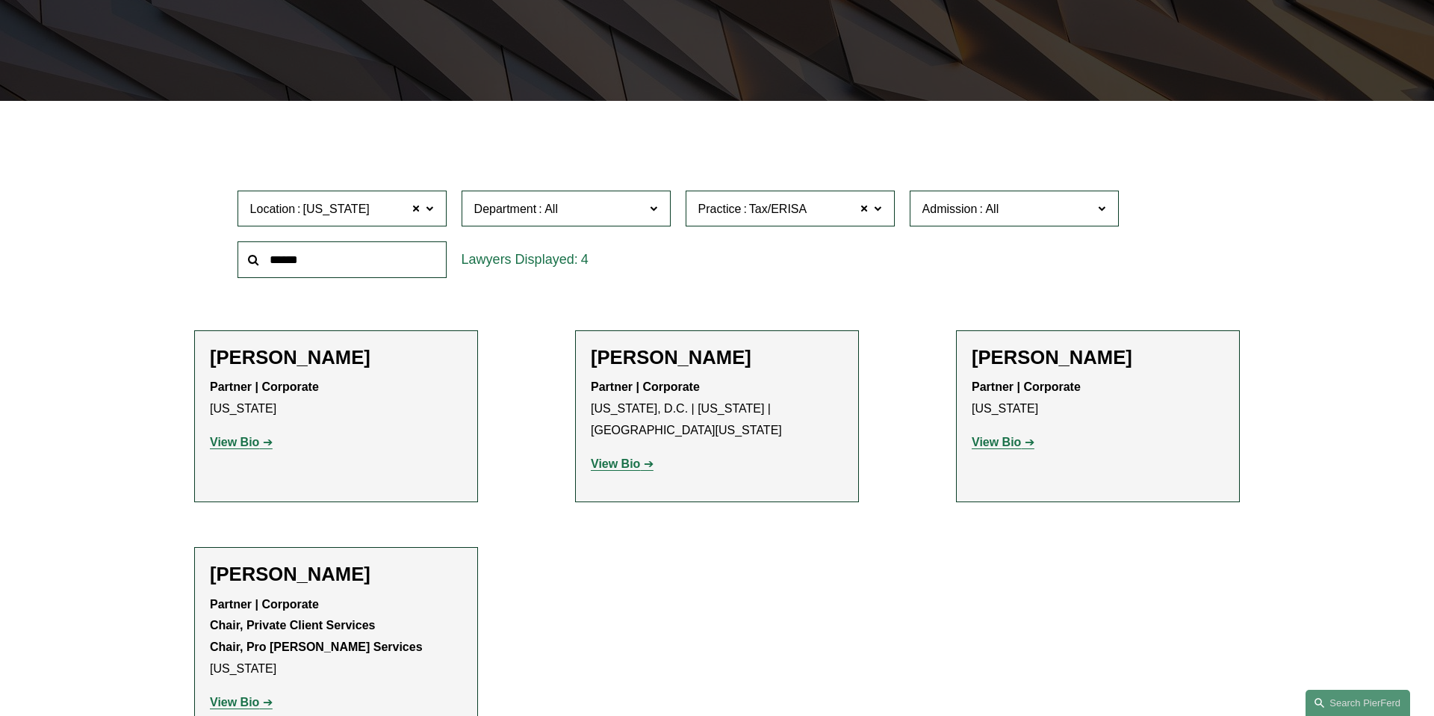
click at [623, 457] on strong "View Bio" at bounding box center [615, 463] width 49 height 13
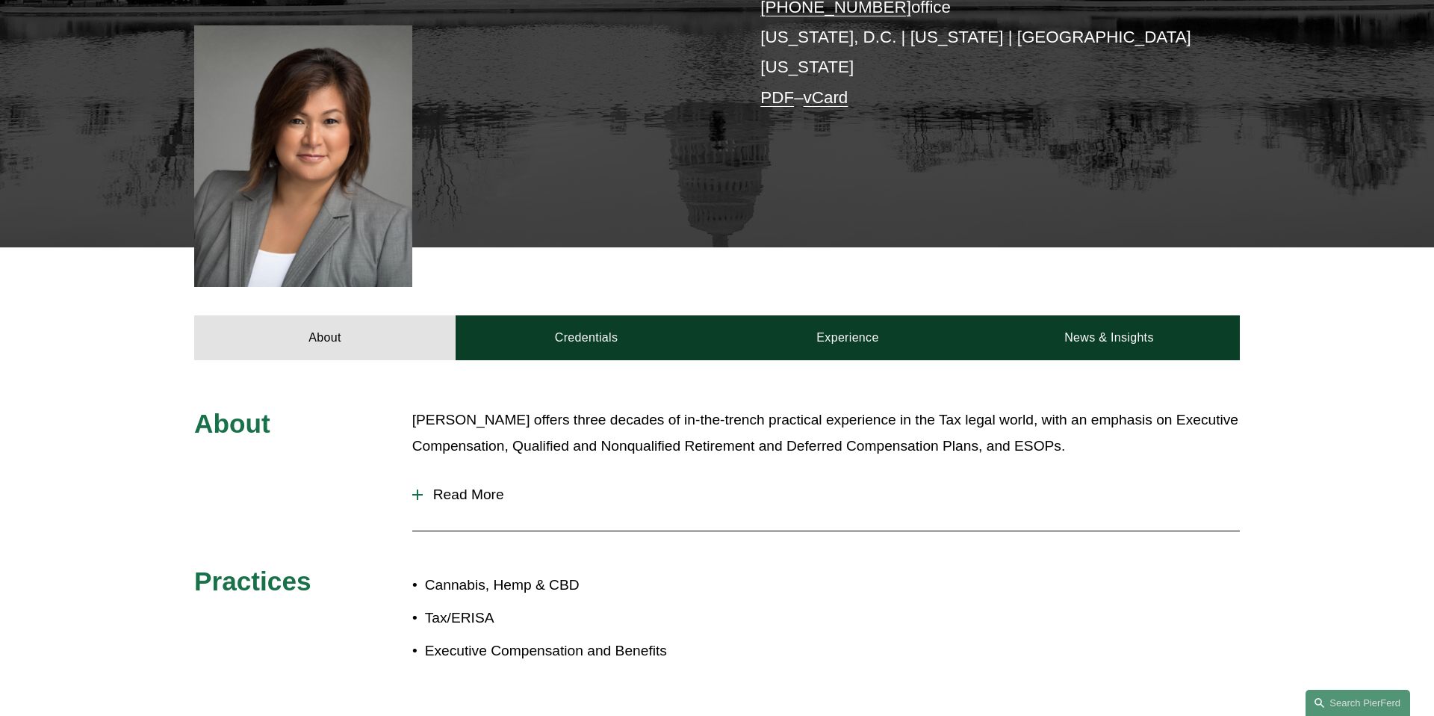
scroll to position [564, 0]
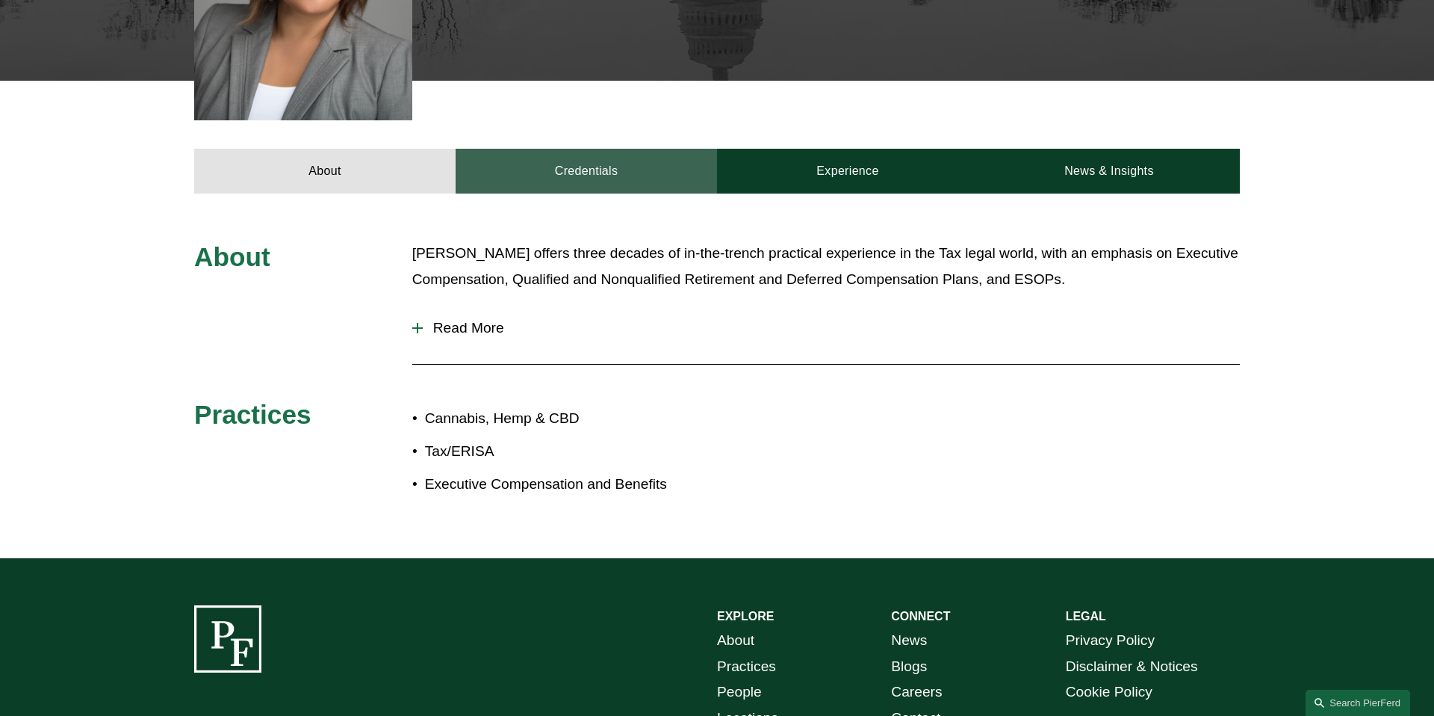
click at [548, 149] on link "Credentials" at bounding box center [586, 171] width 261 height 45
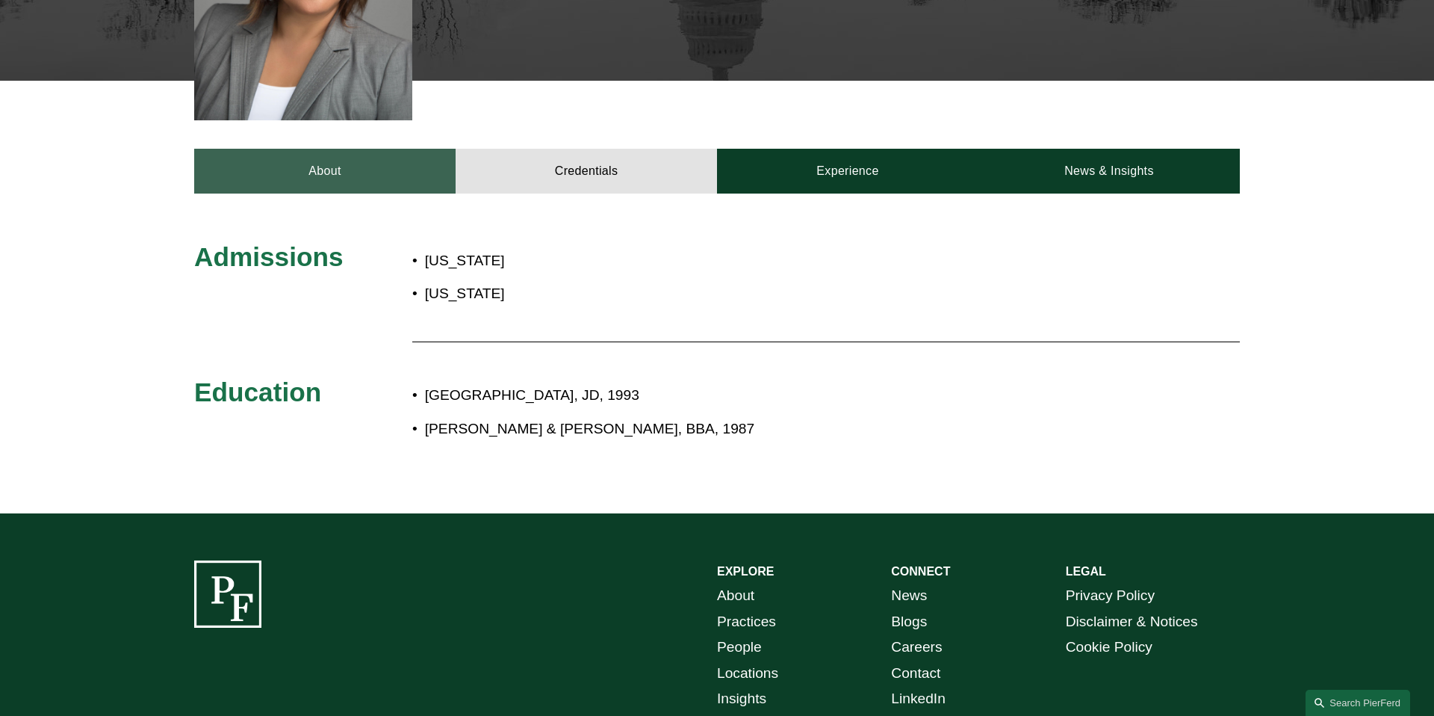
click at [377, 149] on link "About" at bounding box center [324, 171] width 261 height 45
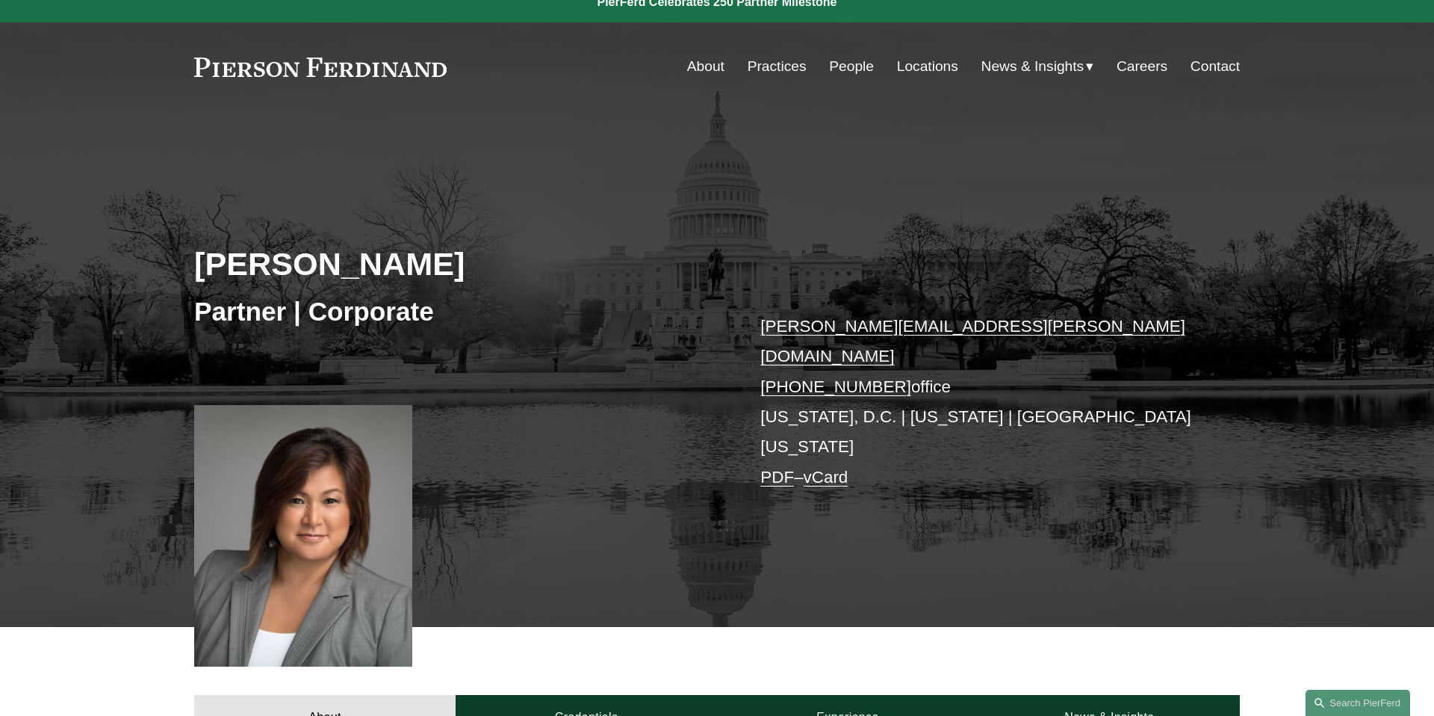
scroll to position [0, 0]
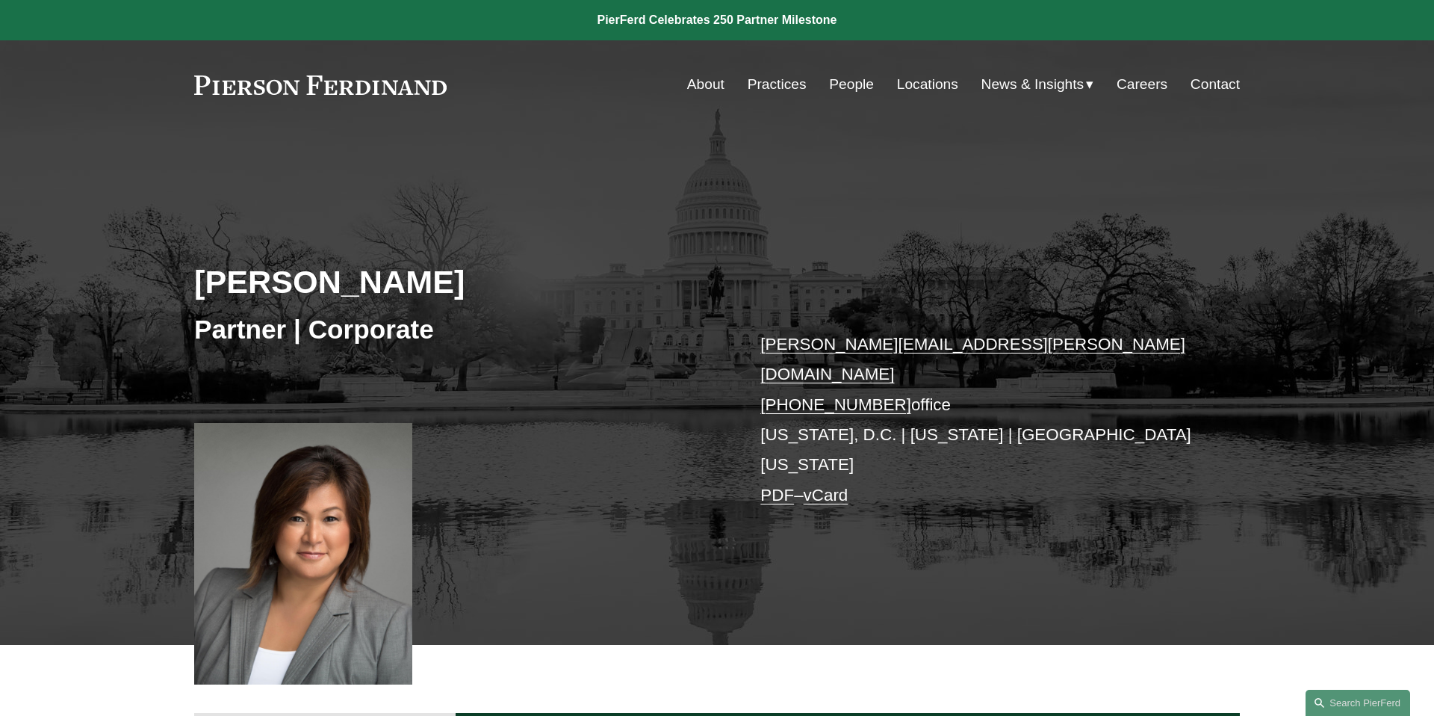
click at [283, 90] on link at bounding box center [320, 84] width 253 height 19
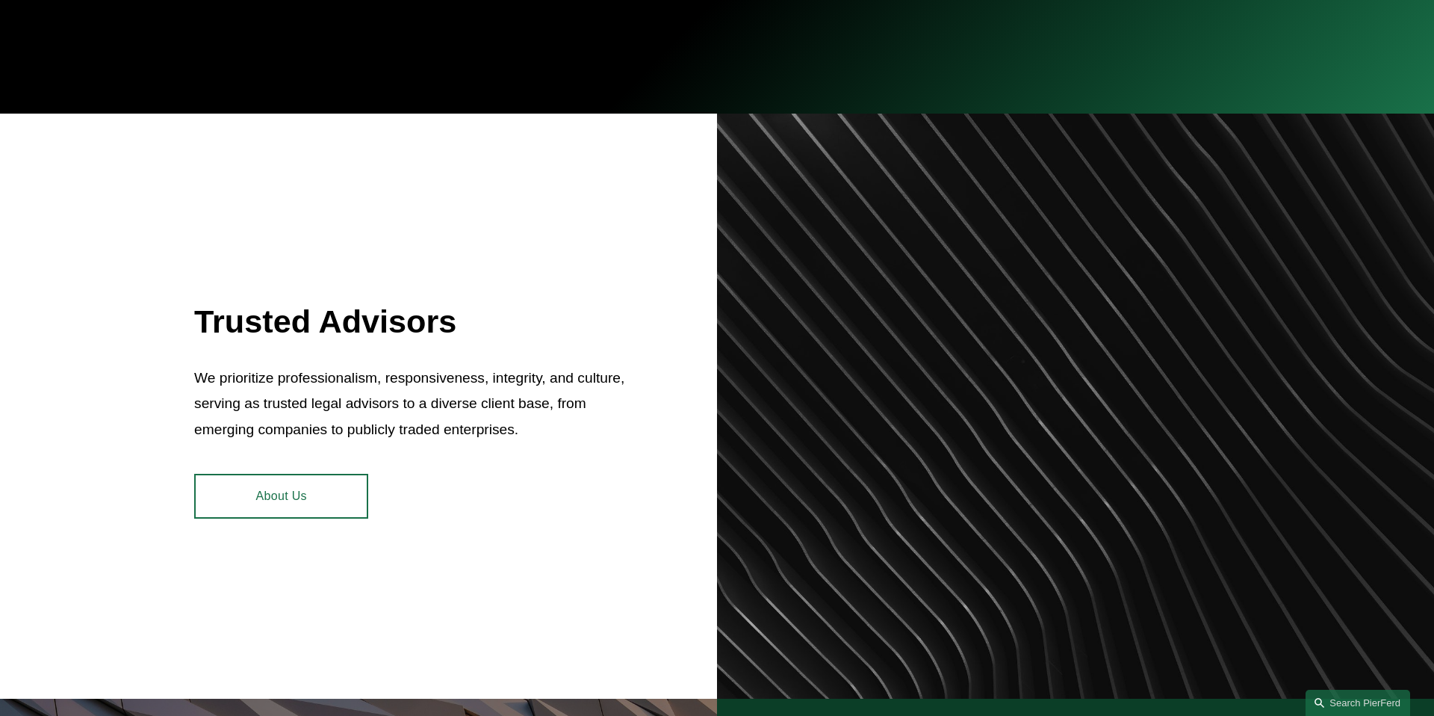
scroll to position [592, 0]
